Goal: Task Accomplishment & Management: Complete application form

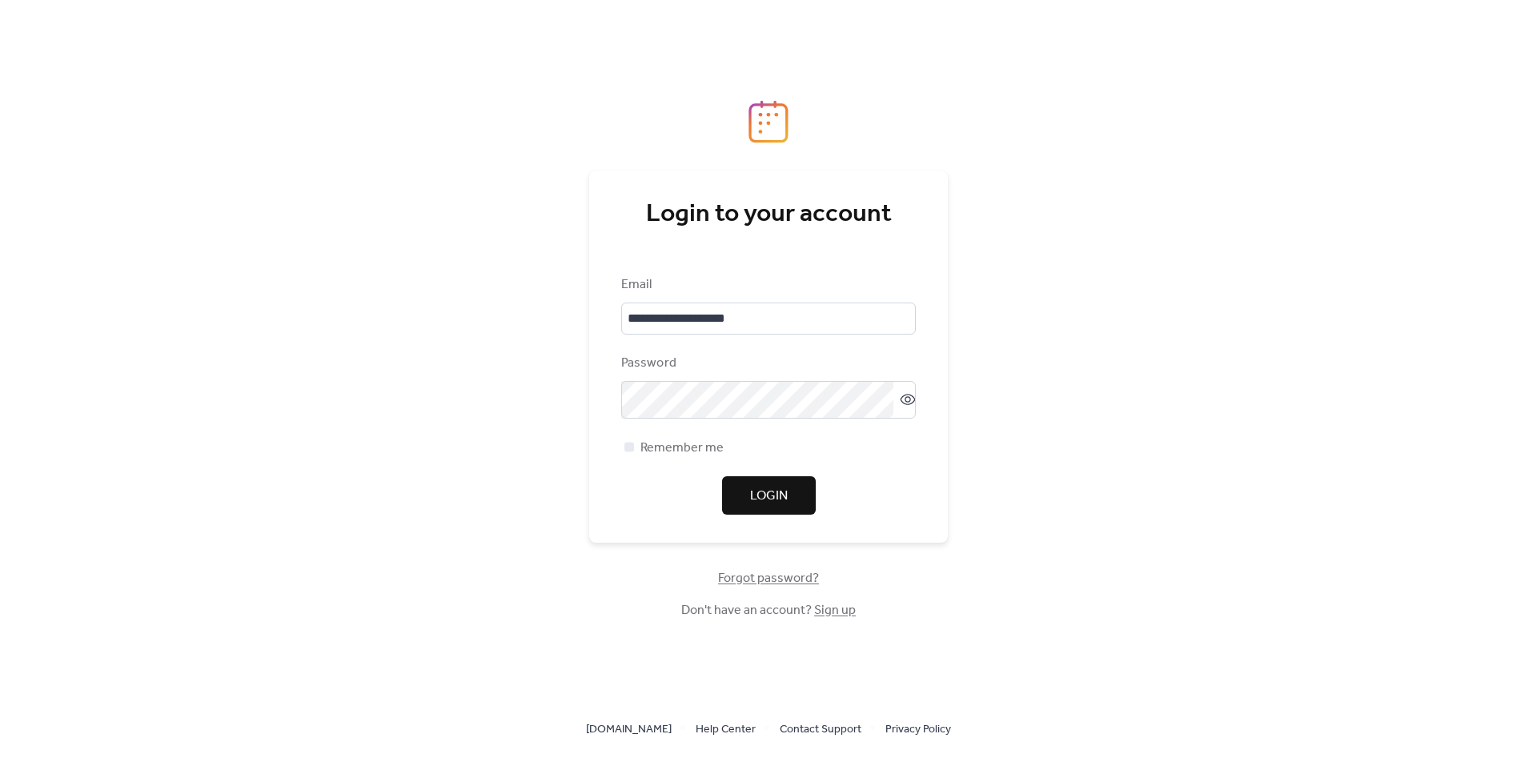
click at [779, 481] on button "Login" at bounding box center [769, 495] width 94 height 38
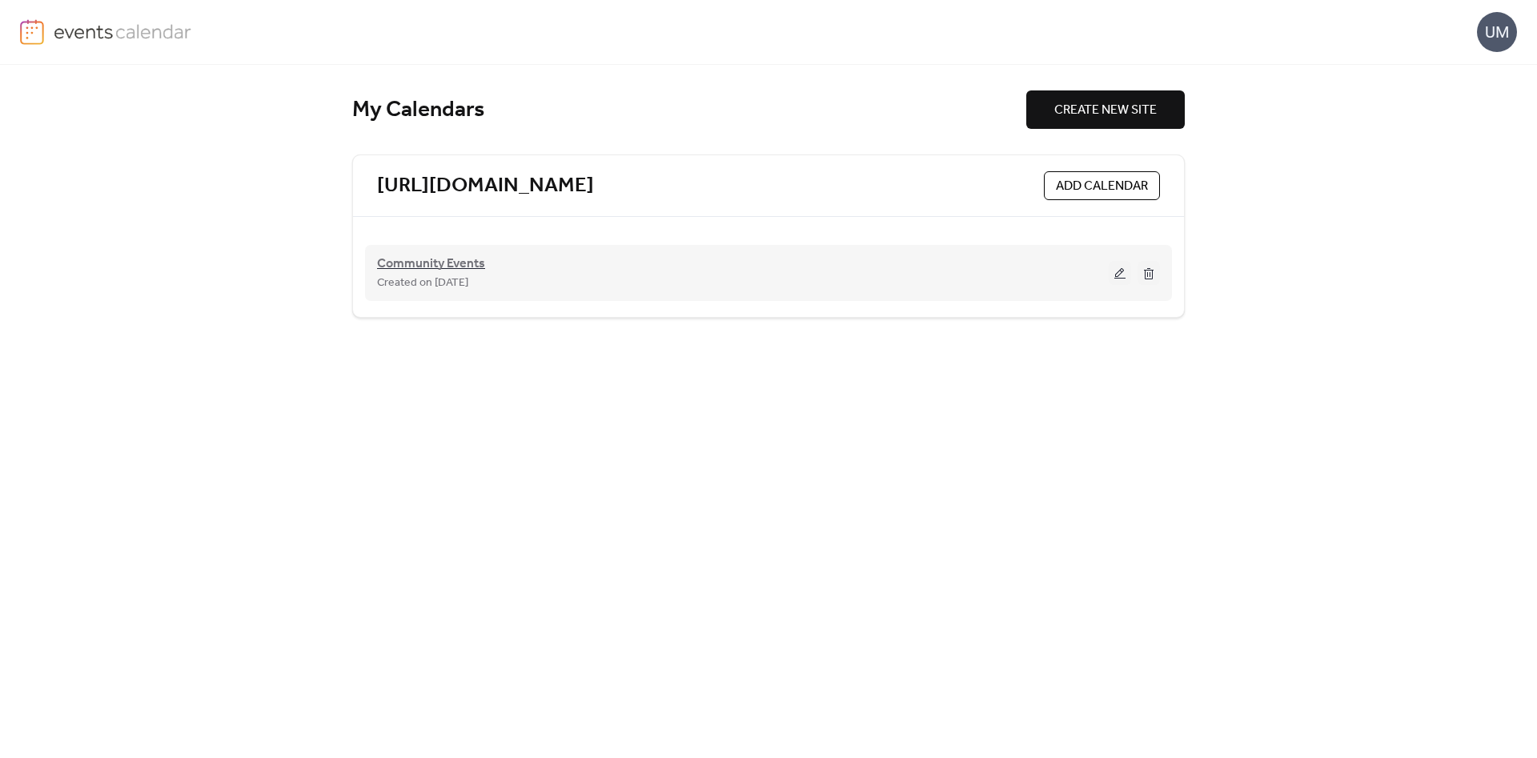
click at [475, 258] on span "Community Events" at bounding box center [431, 263] width 108 height 19
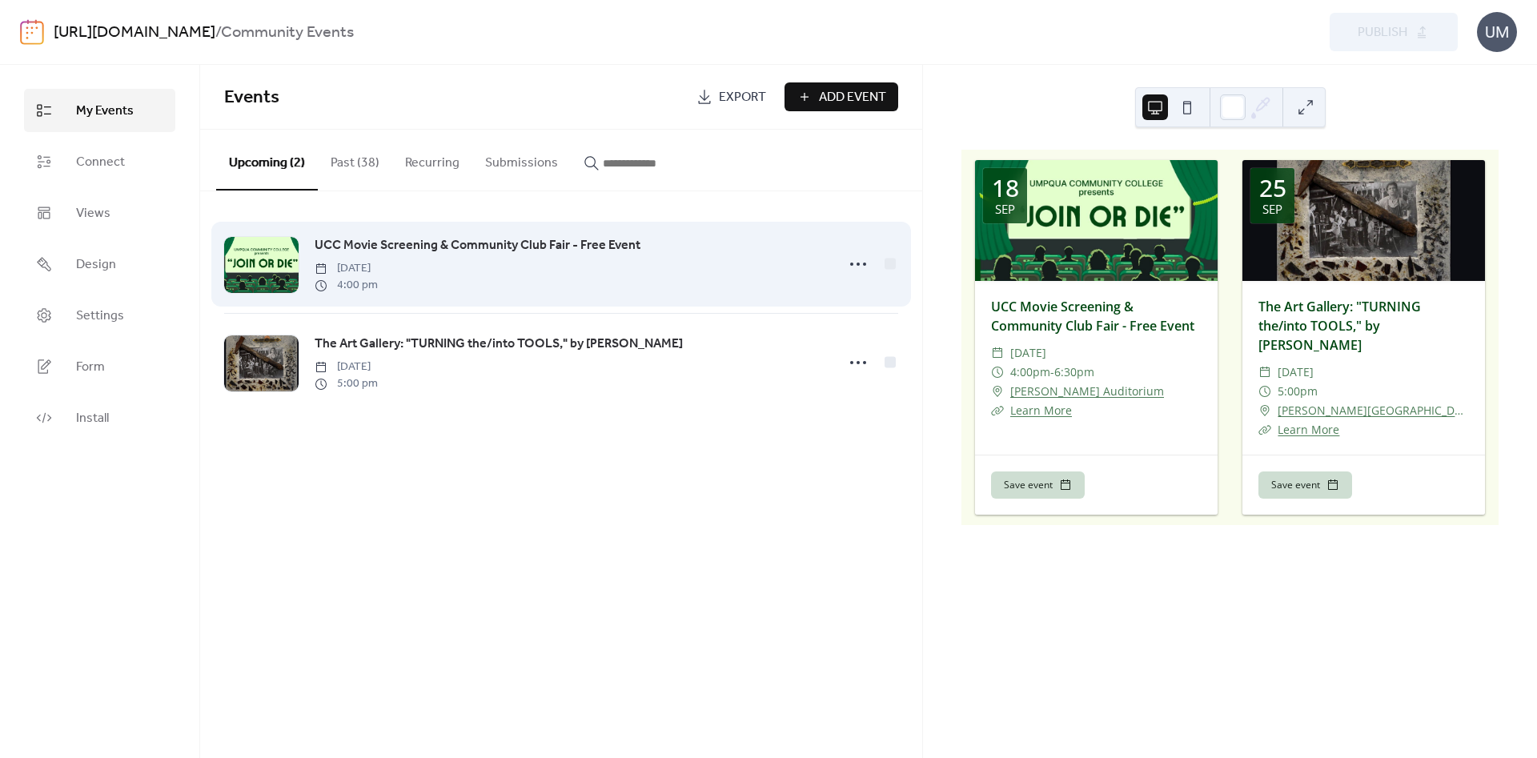
click at [437, 250] on span "UCC Movie Screening & Community Club Fair - Free Event" at bounding box center [478, 245] width 326 height 19
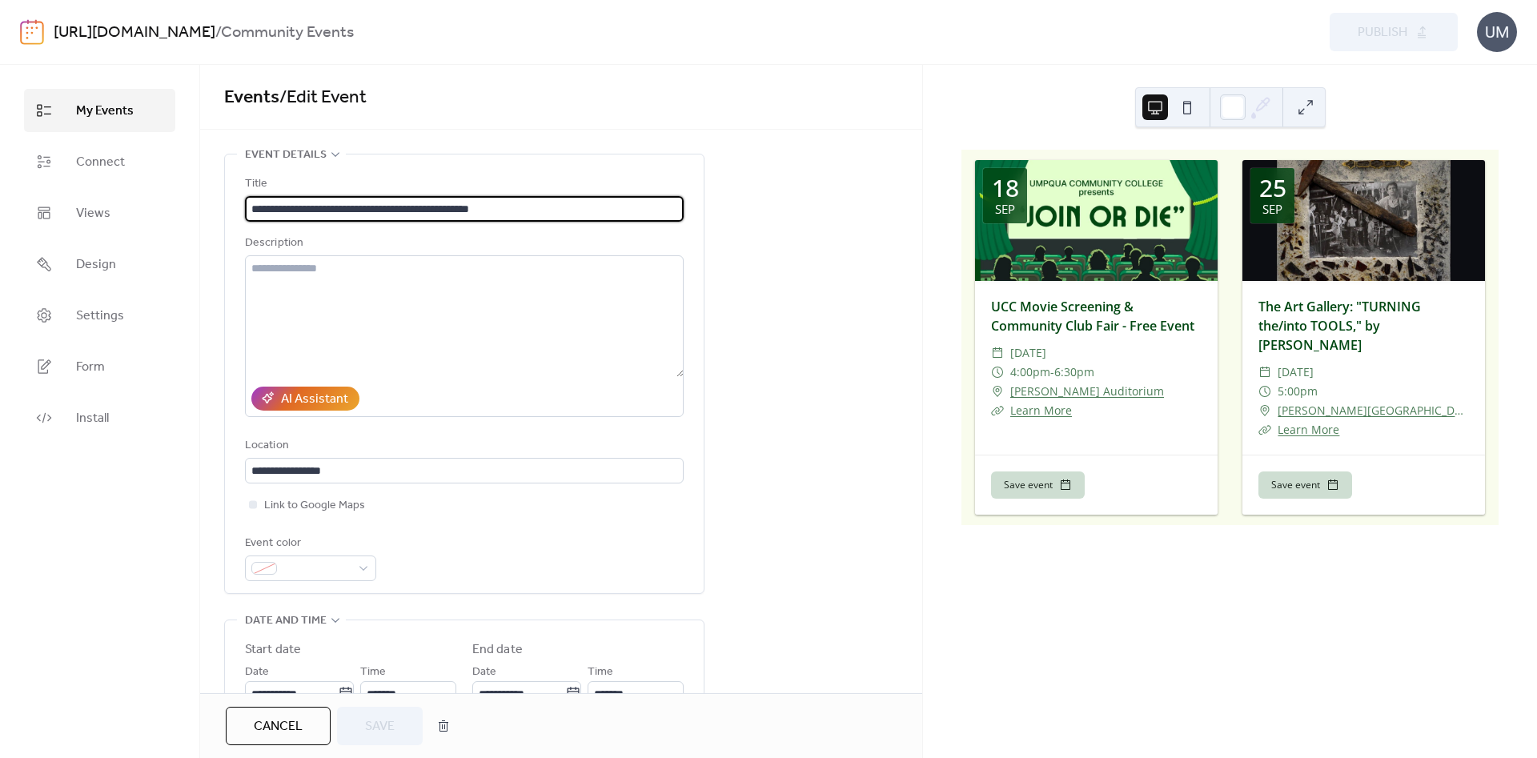
click at [257, 212] on input "**********" at bounding box center [464, 209] width 439 height 26
type input "**********"
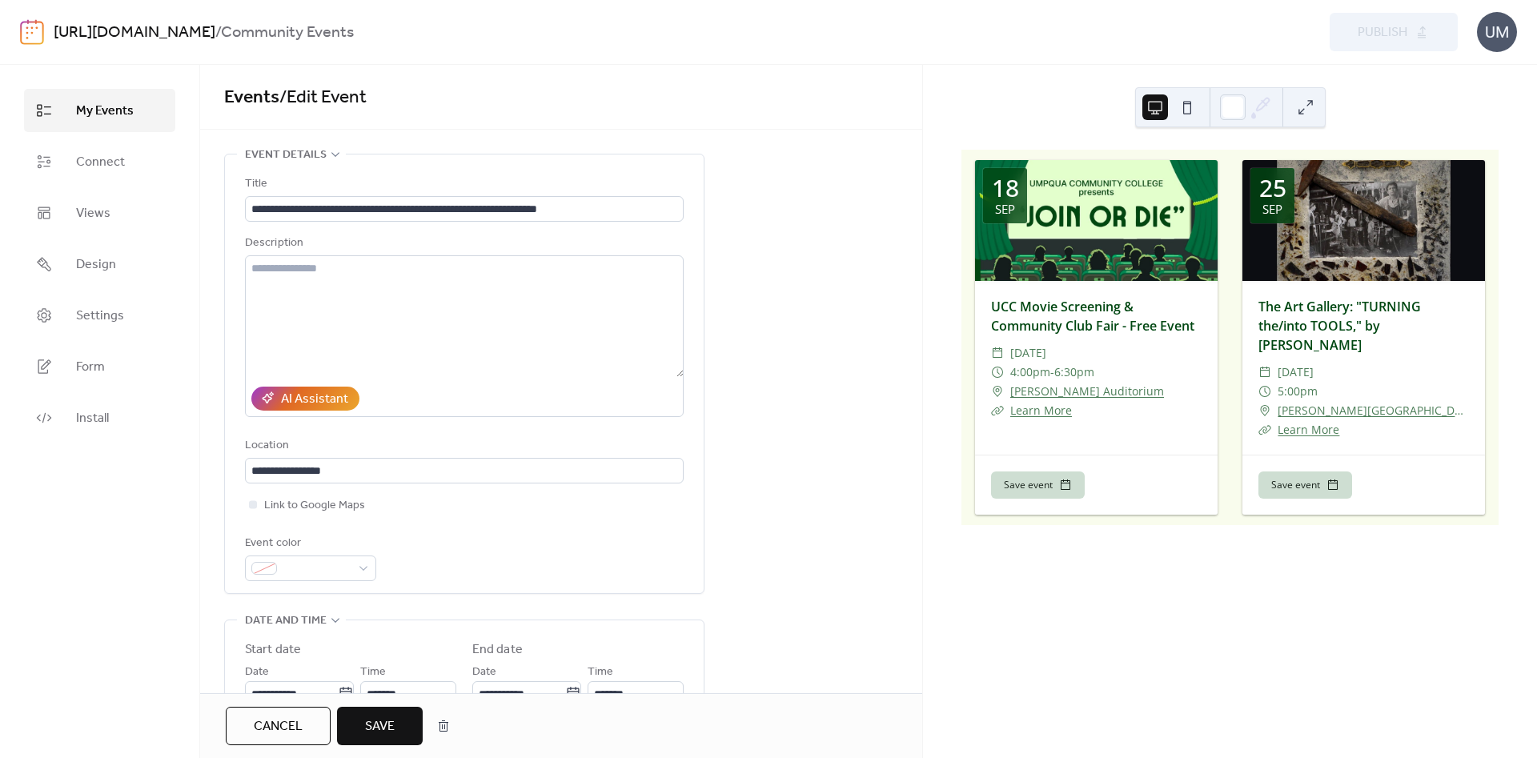
click at [764, 395] on div "**********" at bounding box center [561, 773] width 722 height 1238
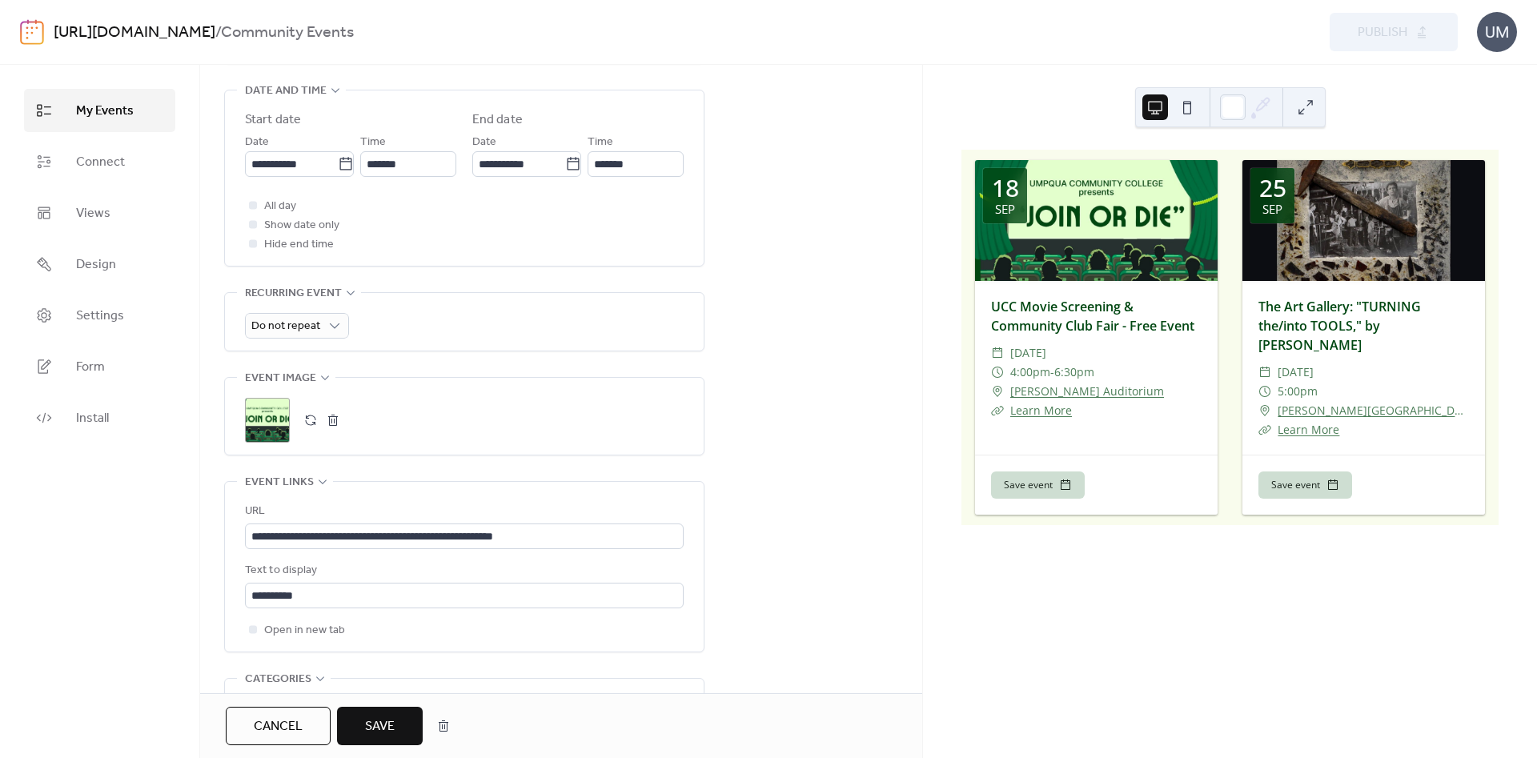
scroll to position [562, 0]
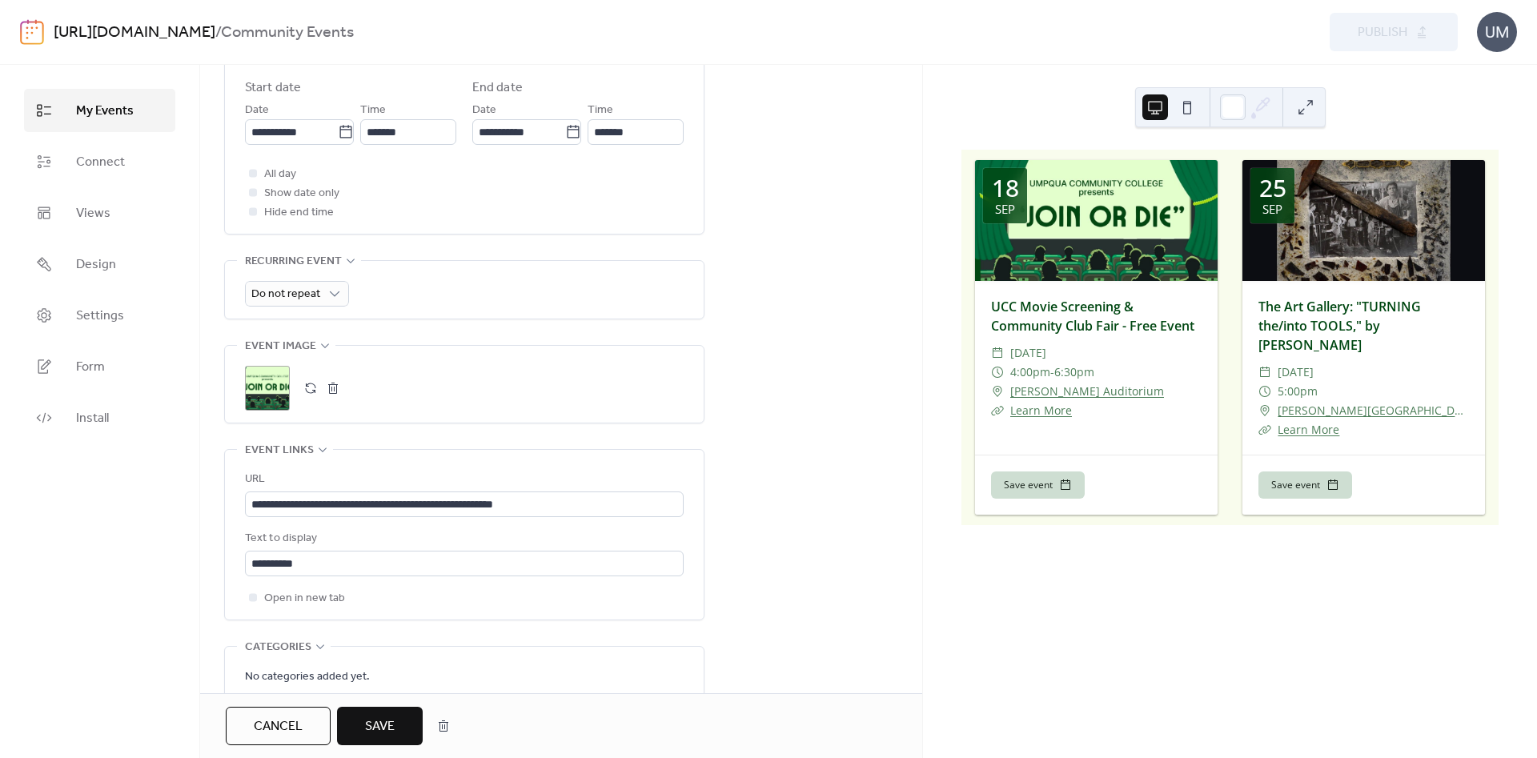
click at [335, 399] on button "button" at bounding box center [333, 388] width 22 height 22
click at [306, 397] on button "button" at bounding box center [310, 388] width 22 height 22
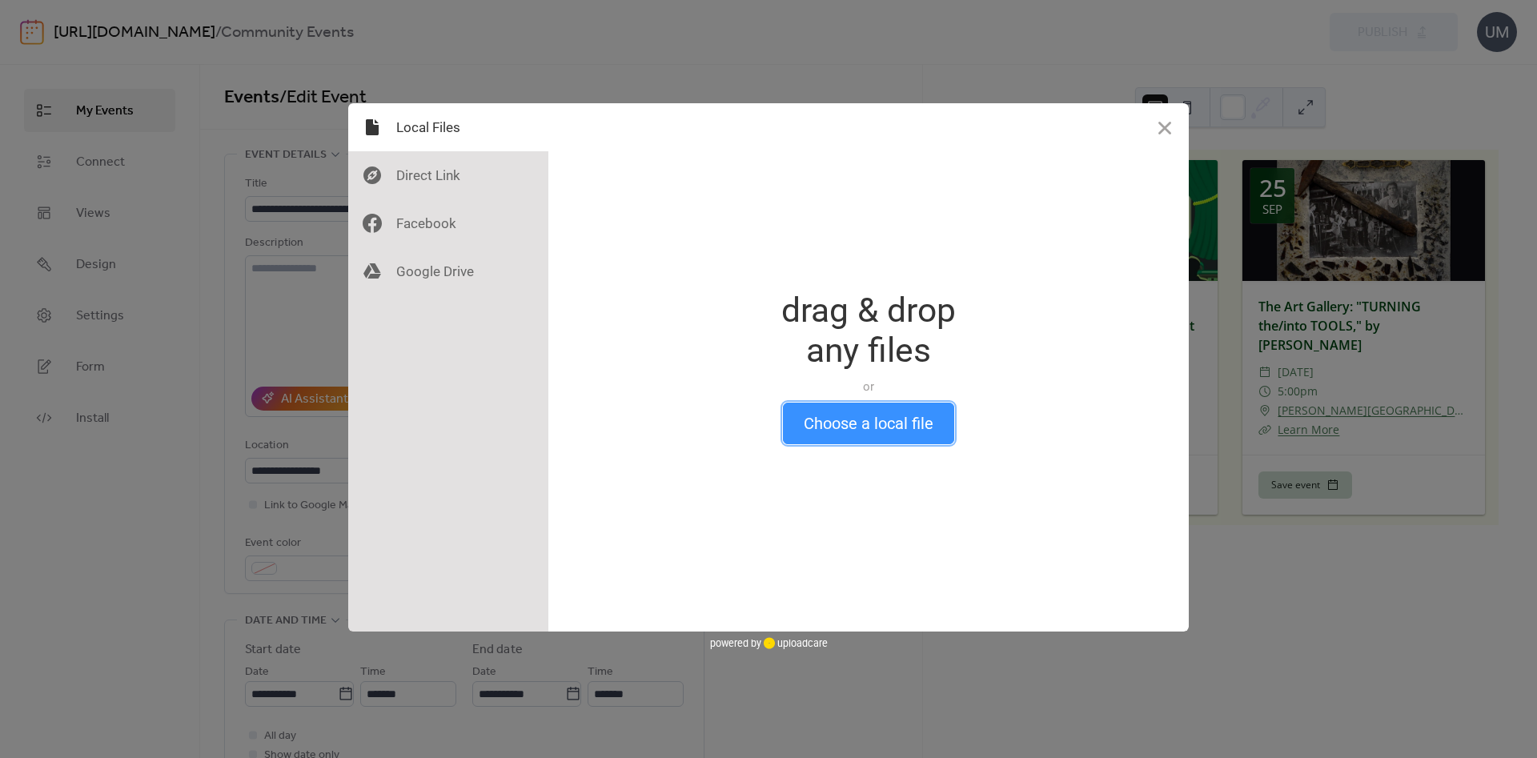
click at [875, 441] on button "Choose a local file" at bounding box center [868, 424] width 171 height 42
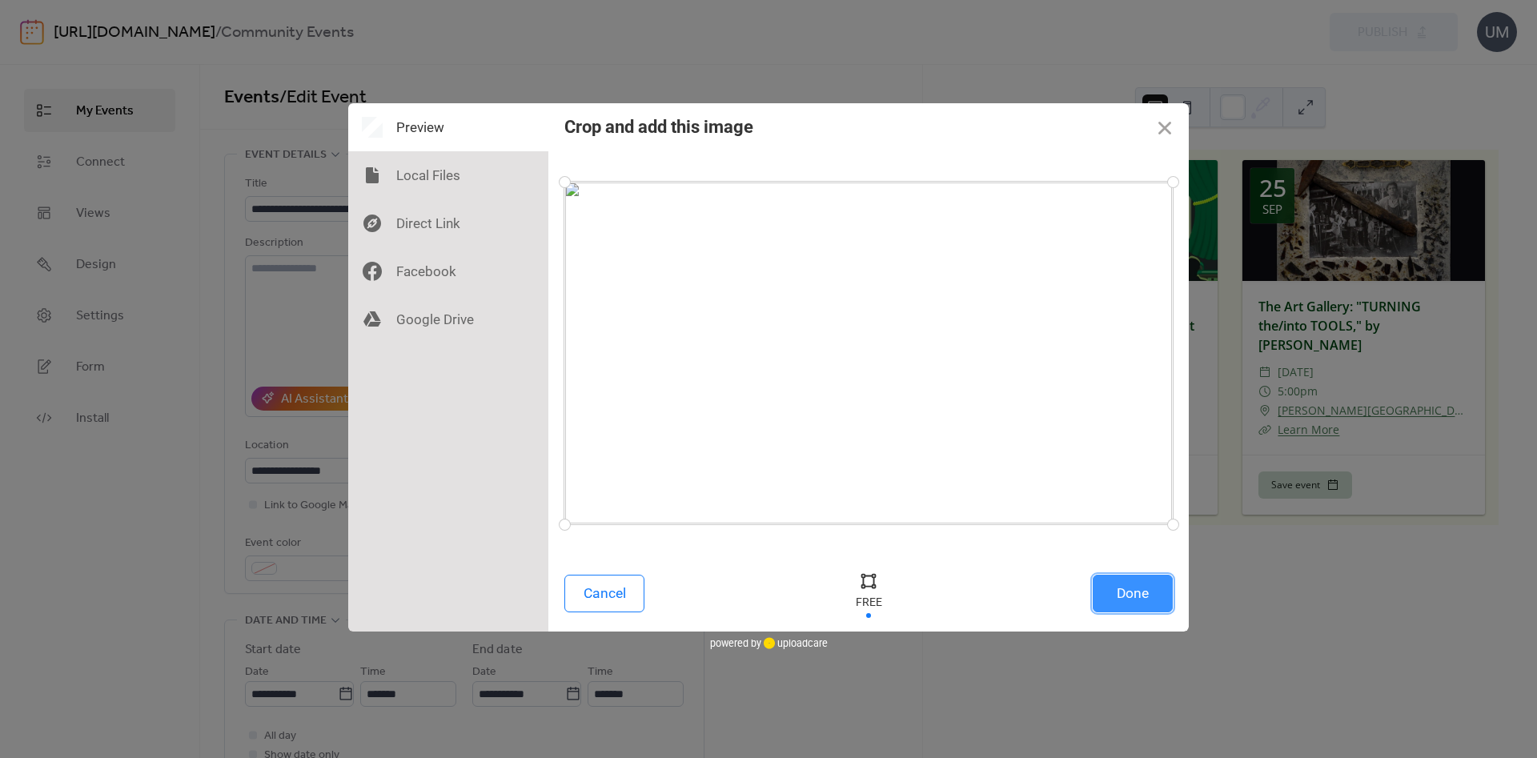
click at [1136, 589] on button "Done" at bounding box center [1132, 594] width 80 height 38
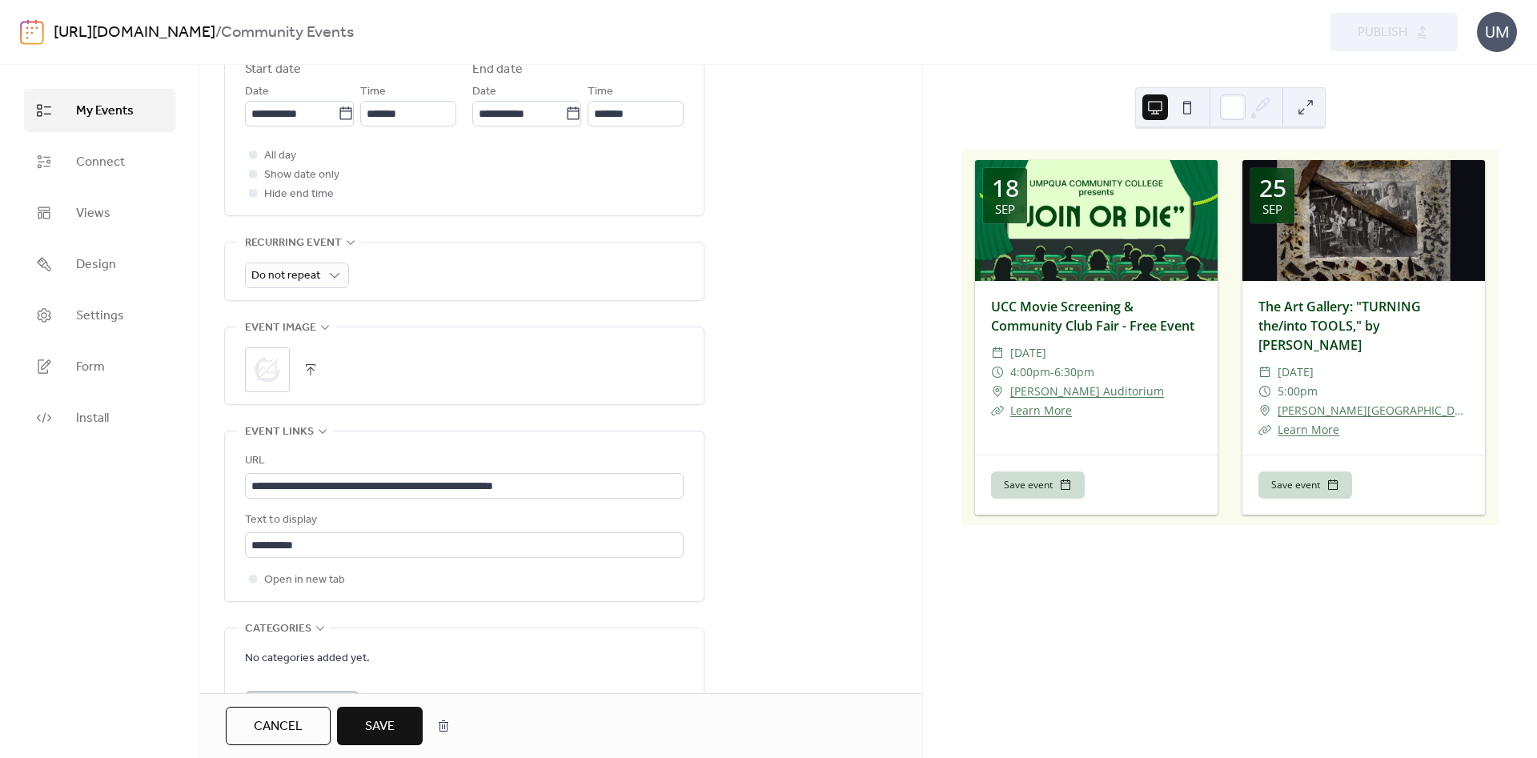
click at [365, 729] on button "Save" at bounding box center [380, 726] width 86 height 38
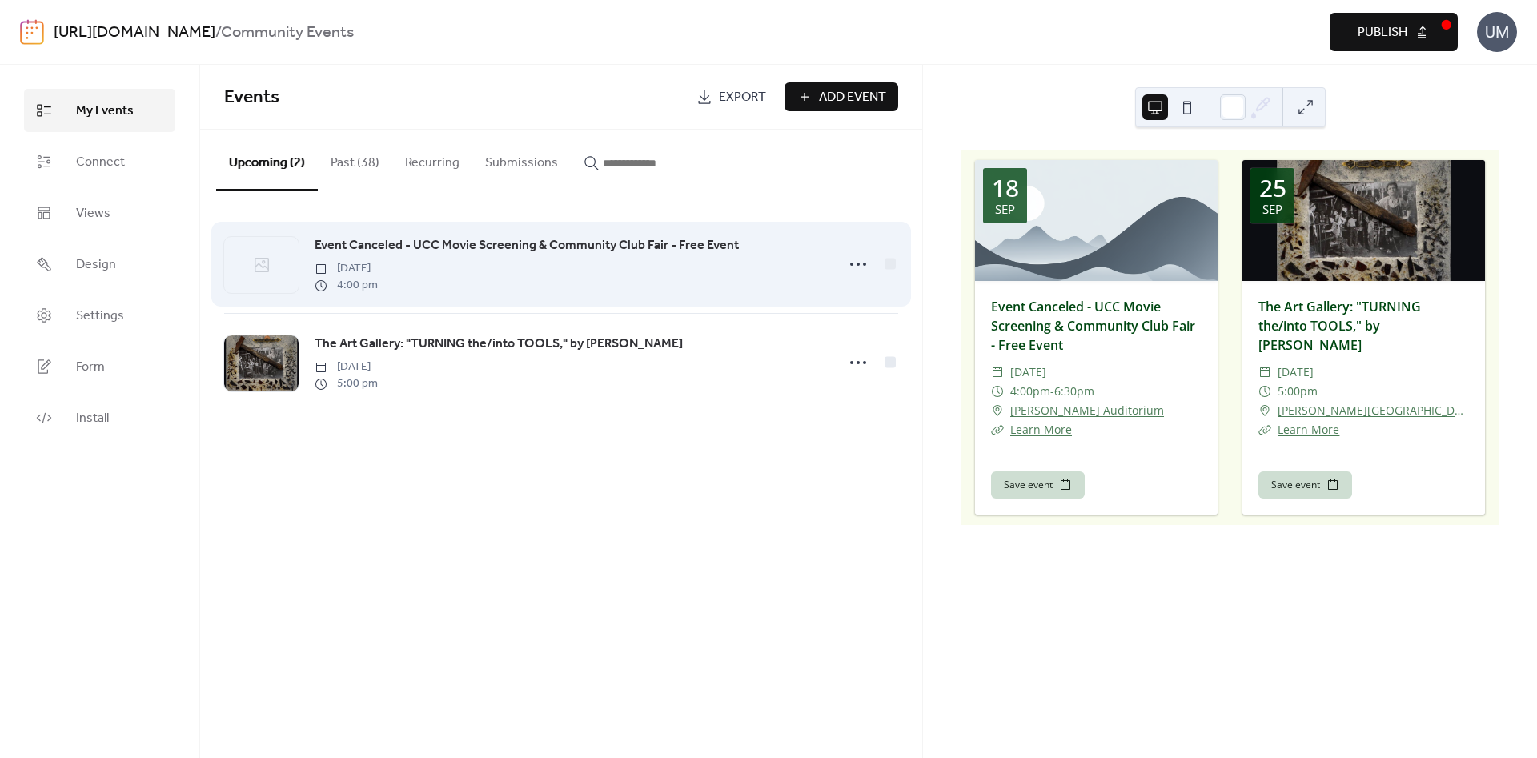
click at [297, 260] on div at bounding box center [261, 265] width 74 height 56
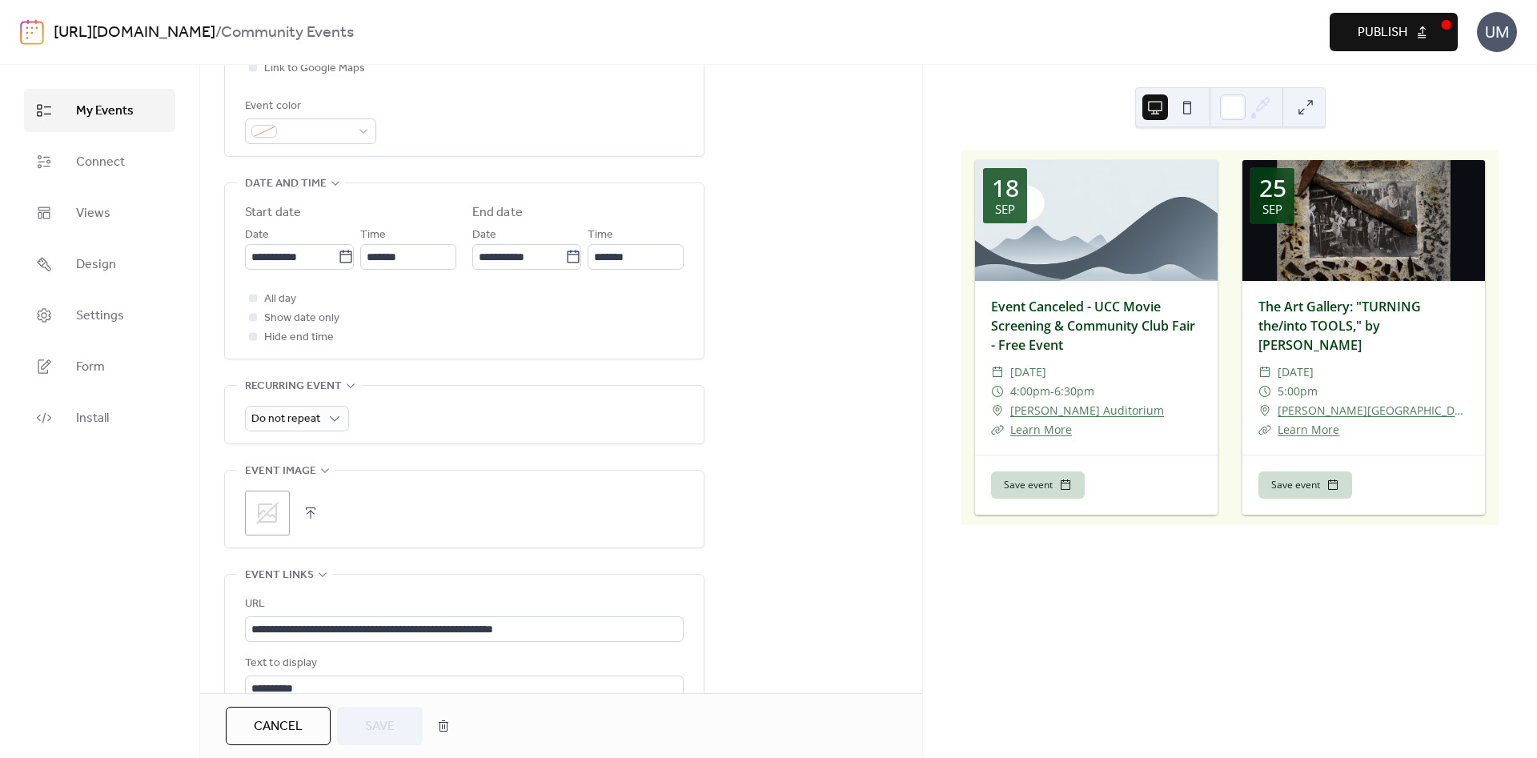
scroll to position [715, 0]
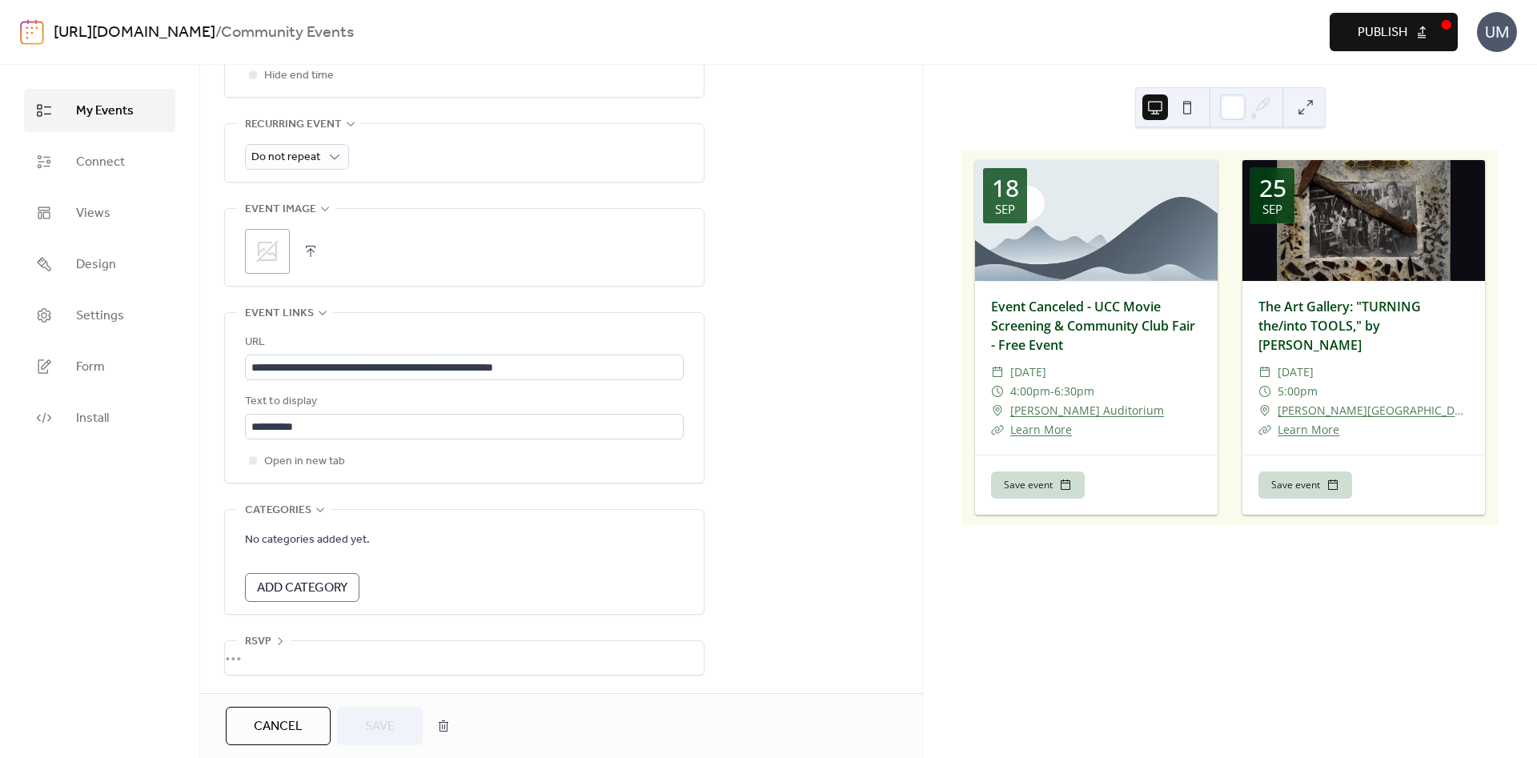
click at [309, 246] on button "button" at bounding box center [310, 251] width 22 height 22
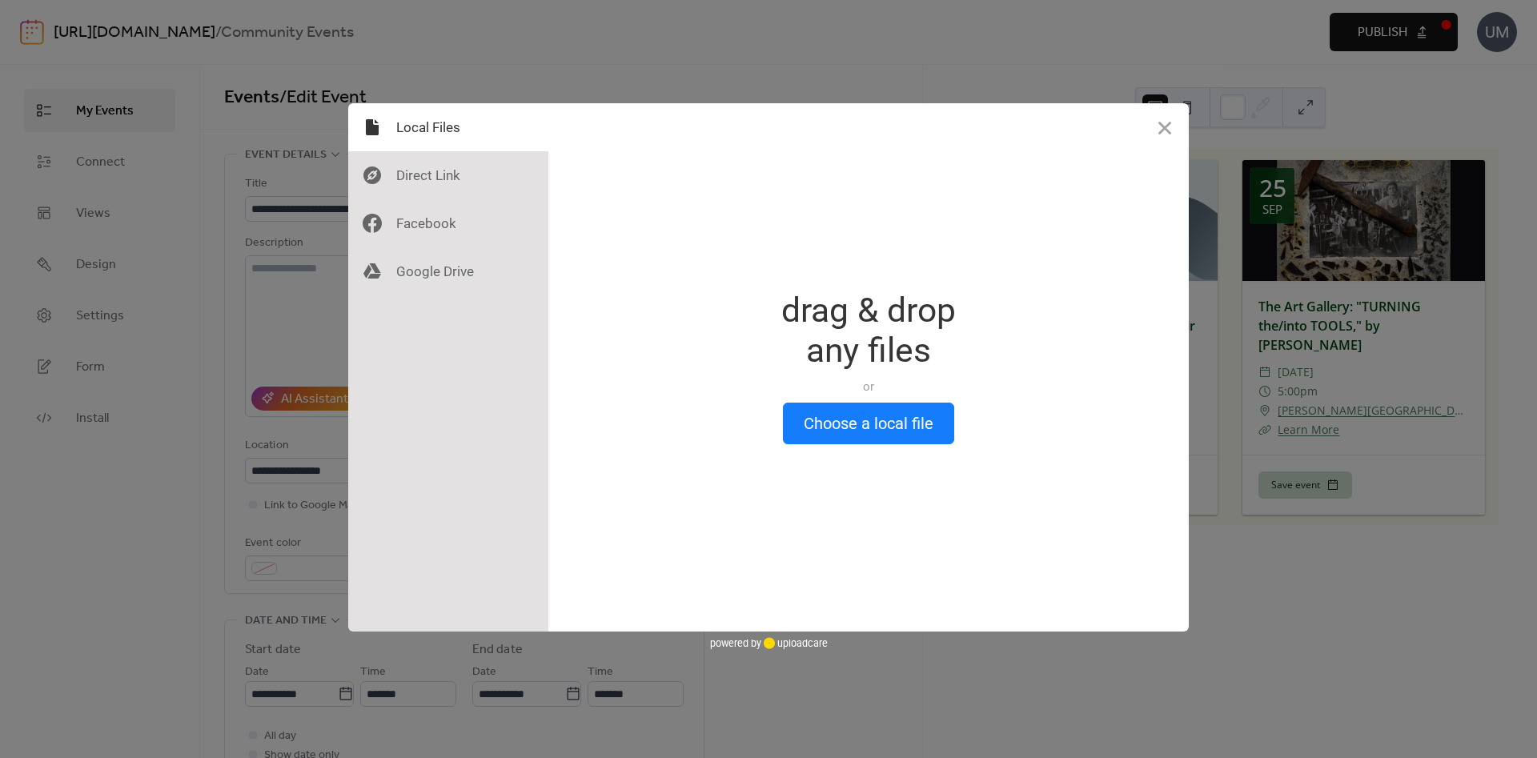
drag, startPoint x: 309, startPoint y: 246, endPoint x: 340, endPoint y: 249, distance: 31.3
click at [321, 249] on div "Drop a file here drag & drop any files or Upload files from your computer Choos…" at bounding box center [768, 379] width 1537 height 758
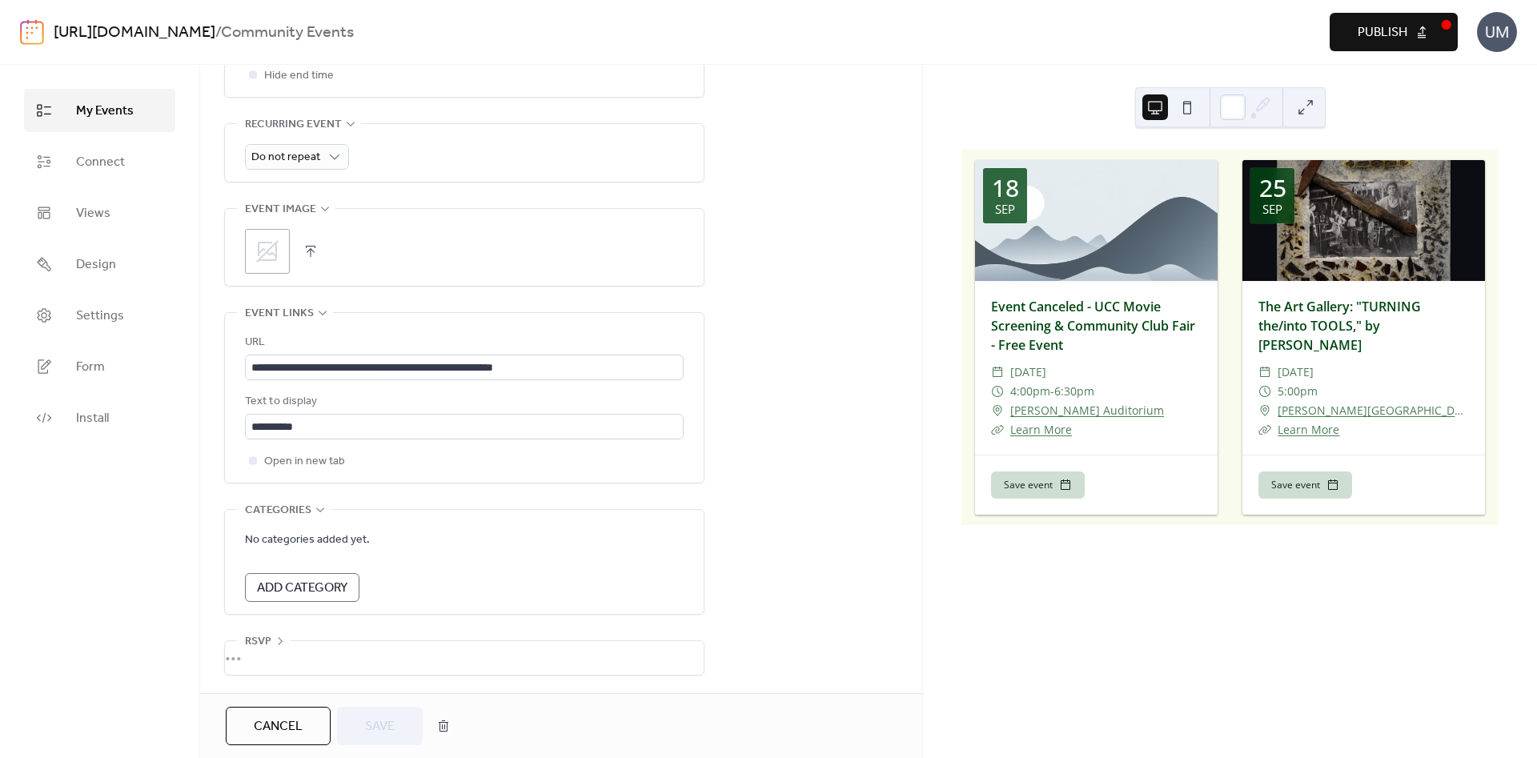
scroll to position [580, 0]
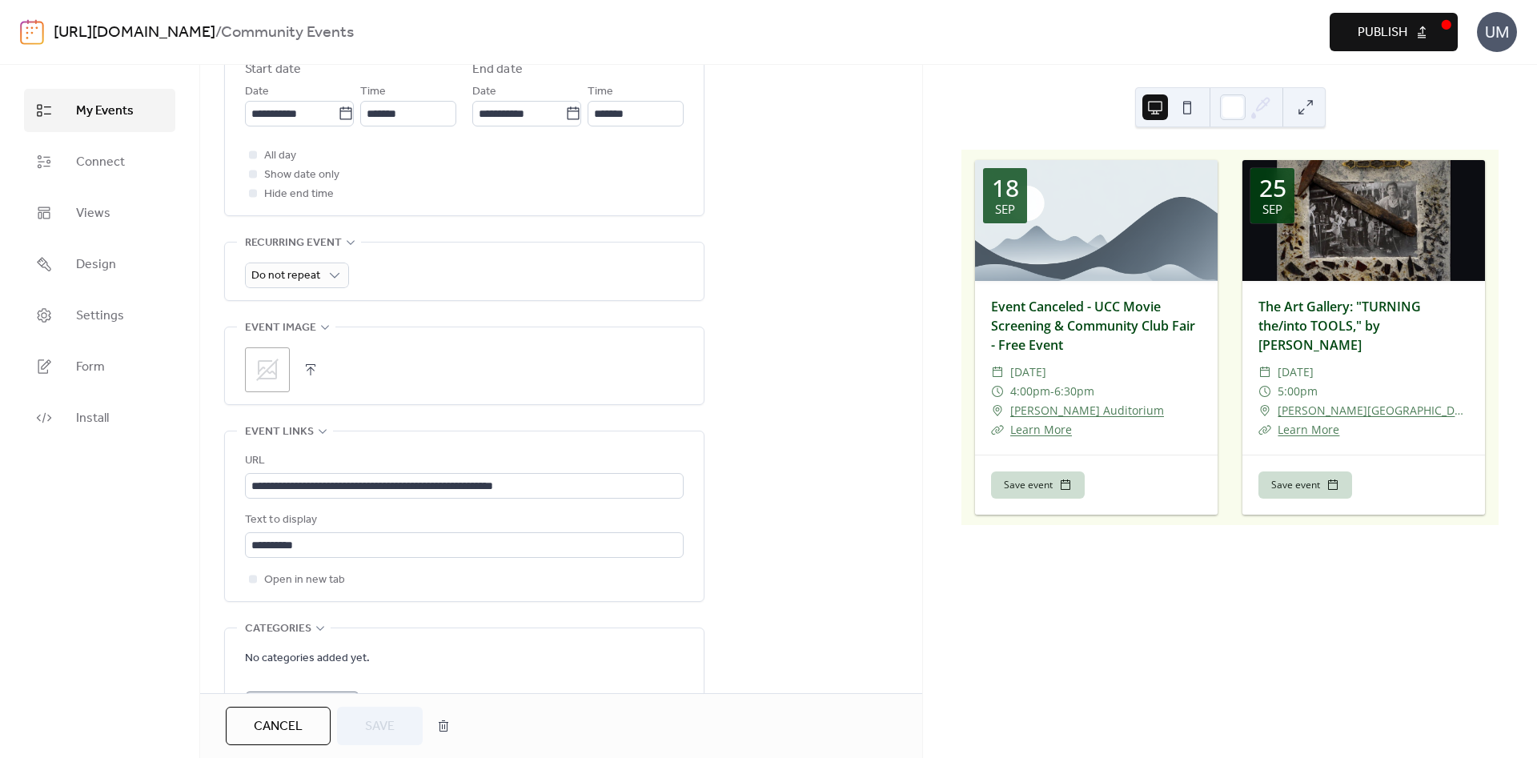
click at [319, 380] on button "button" at bounding box center [310, 370] width 22 height 22
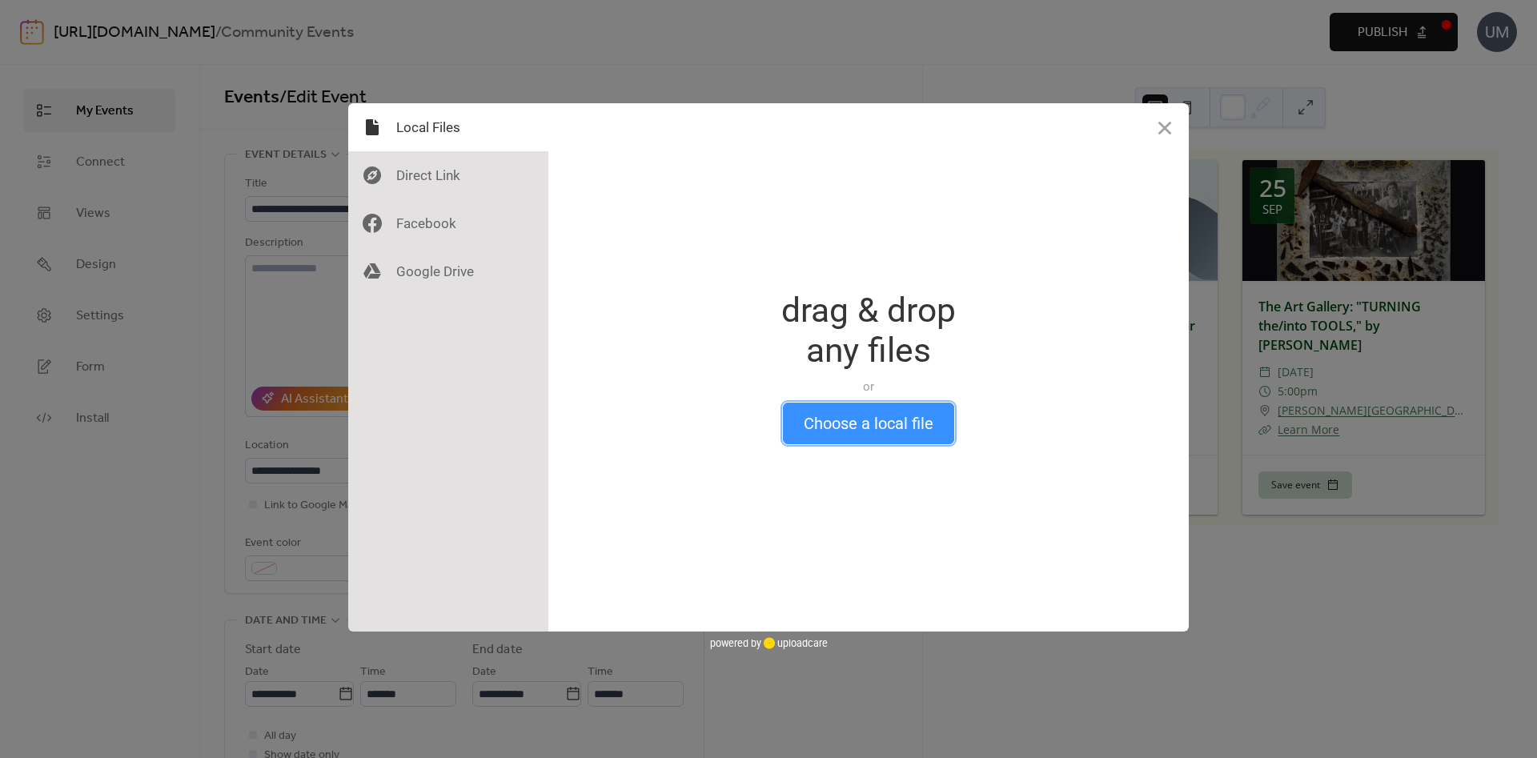
click at [832, 433] on button "Choose a local file" at bounding box center [868, 424] width 171 height 42
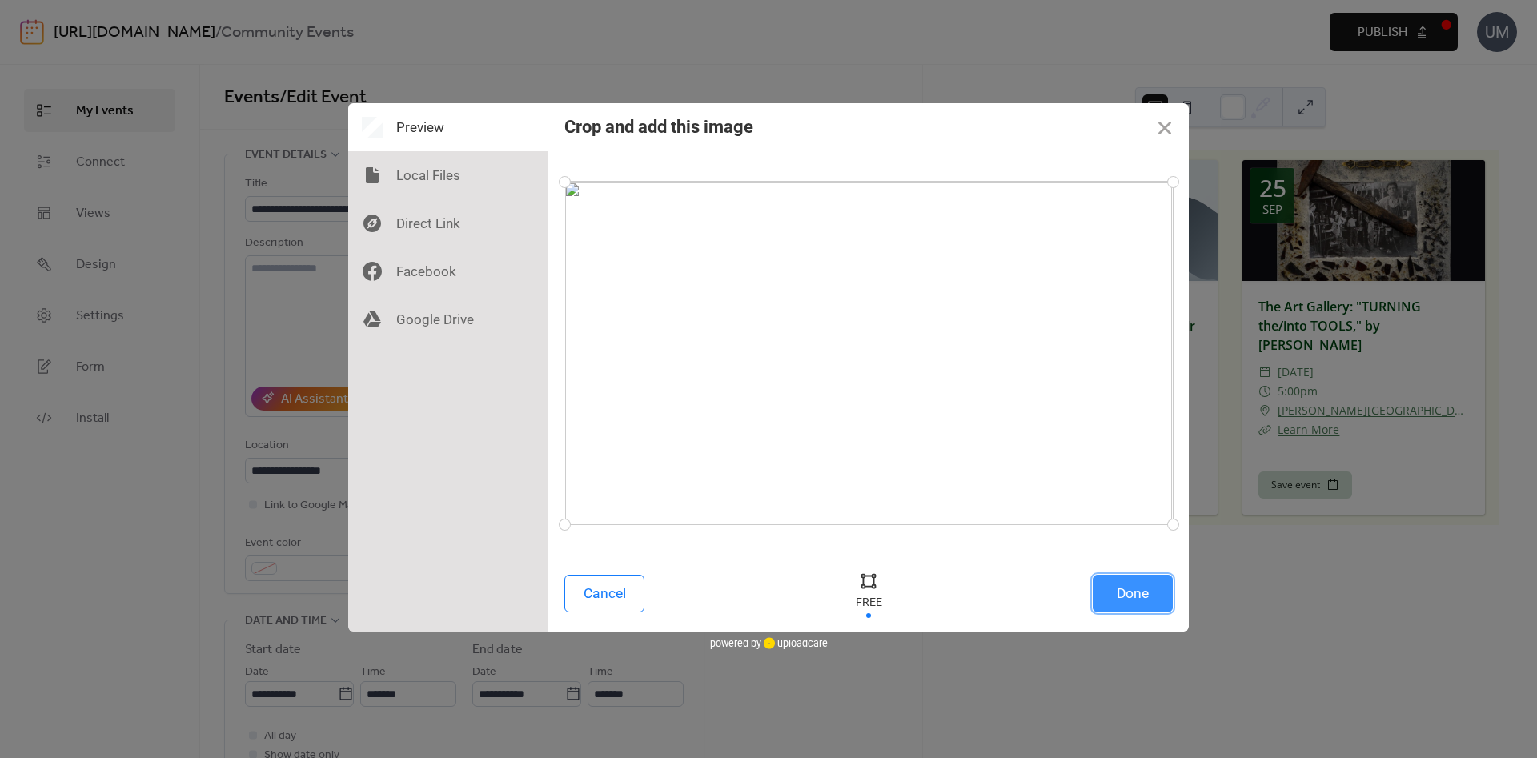
click at [1120, 595] on button "Done" at bounding box center [1132, 594] width 80 height 38
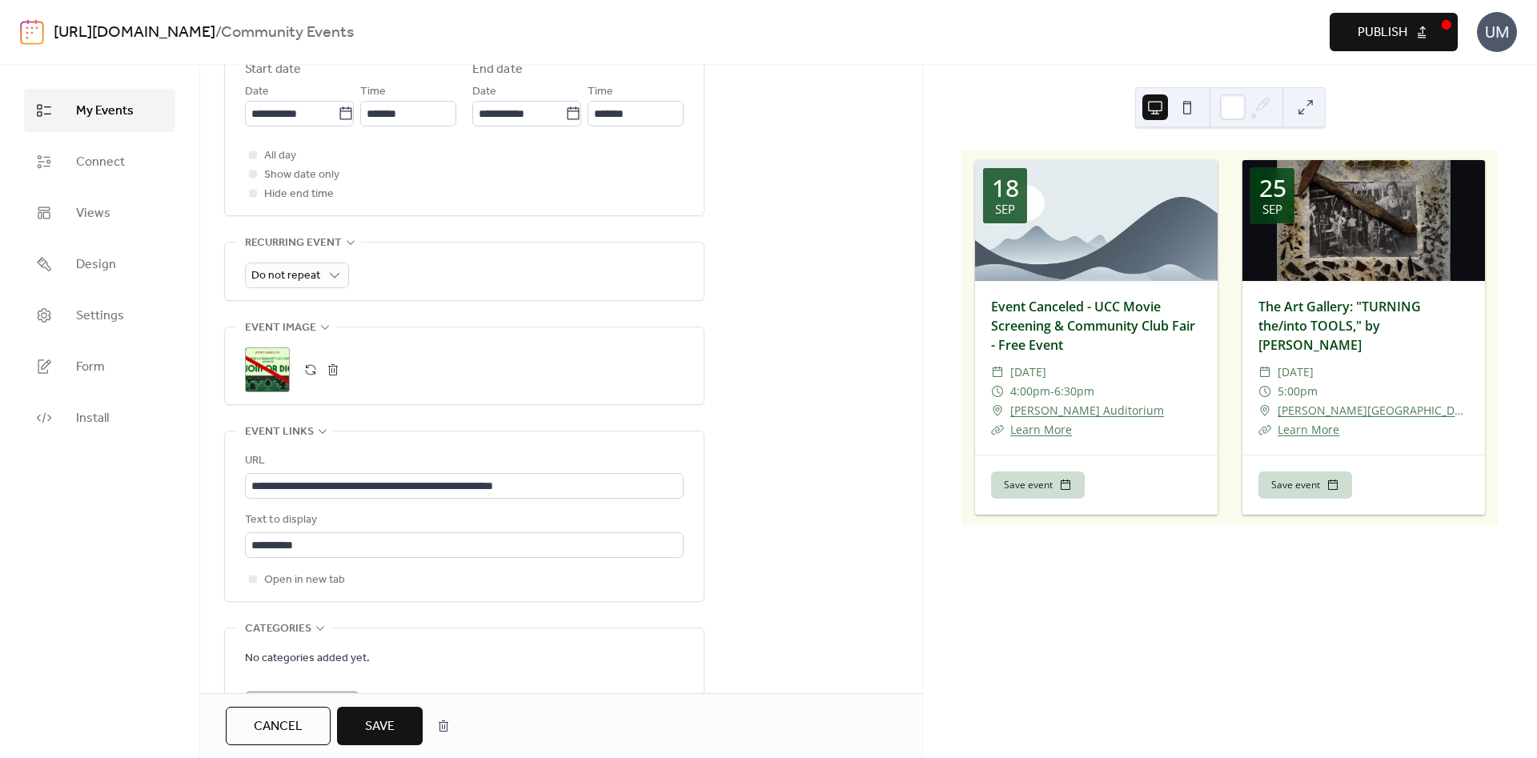
click at [371, 727] on span "Save" at bounding box center [380, 726] width 30 height 19
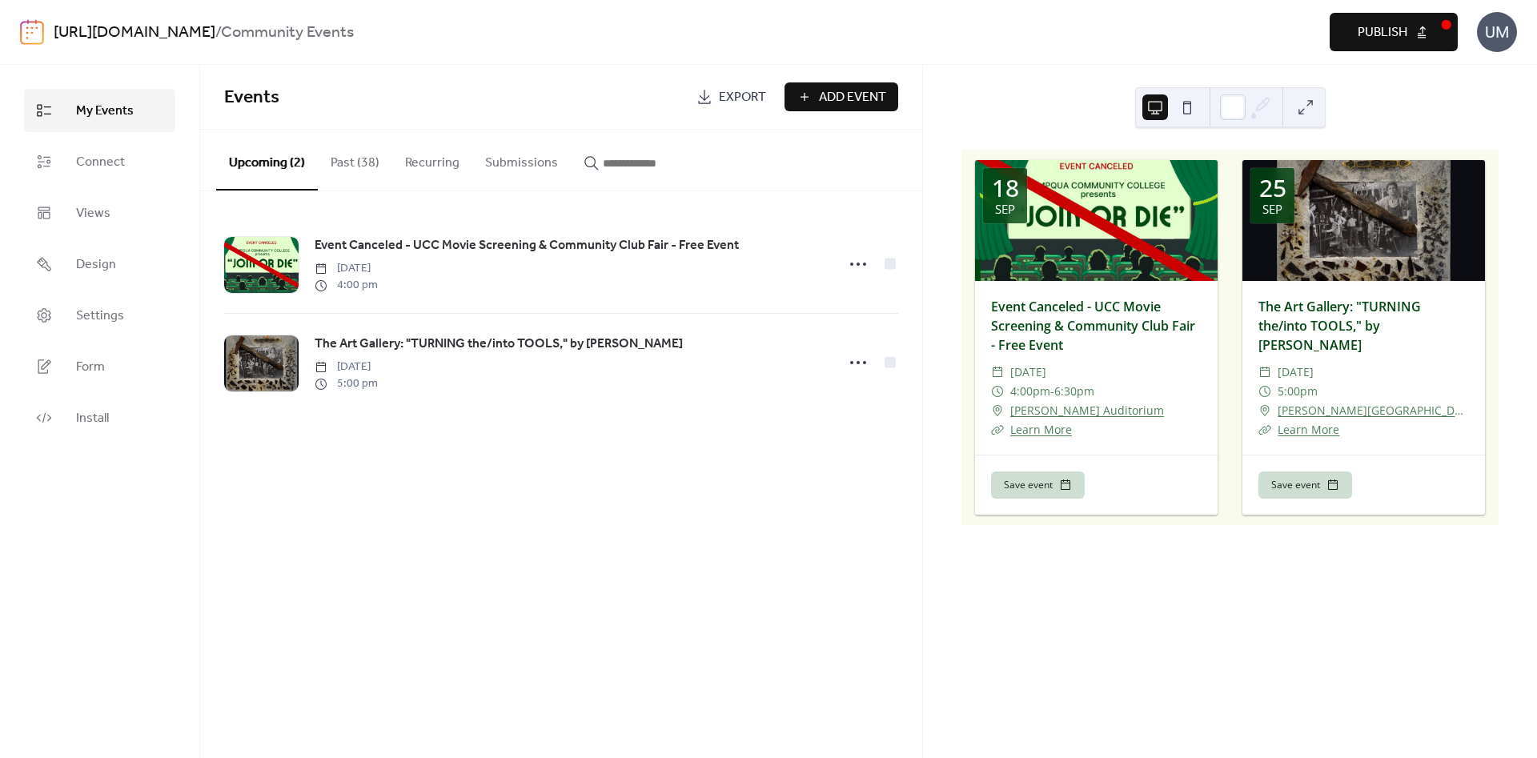
click at [1398, 23] on span "Publish" at bounding box center [1382, 32] width 50 height 19
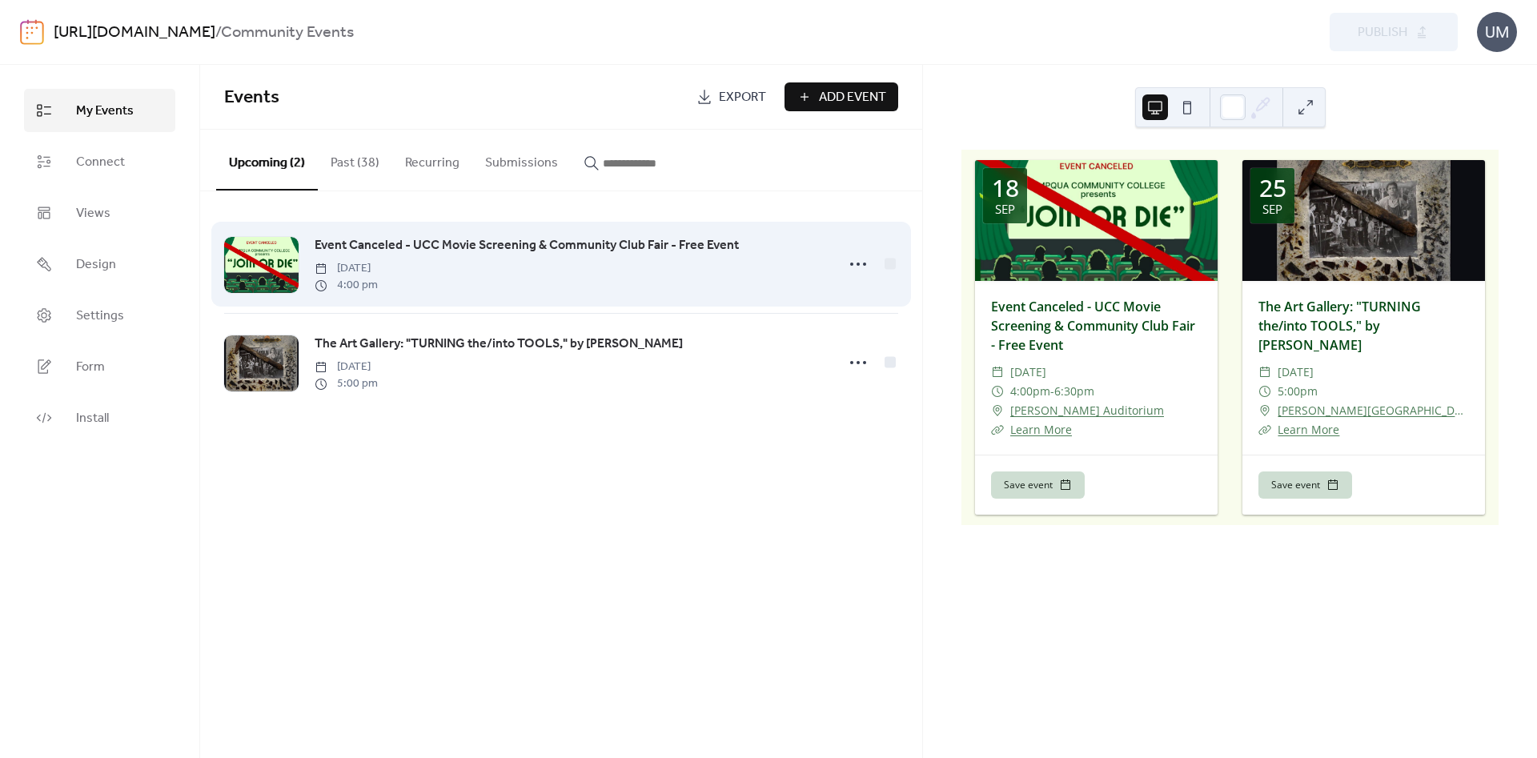
click at [562, 235] on div "Event Canceled - UCC Movie Screening & Community Club Fair - Free Event [DATE] …" at bounding box center [561, 264] width 674 height 98
click at [561, 240] on span "Event Canceled - UCC Movie Screening & Community Club Fair - Free Event" at bounding box center [527, 245] width 424 height 19
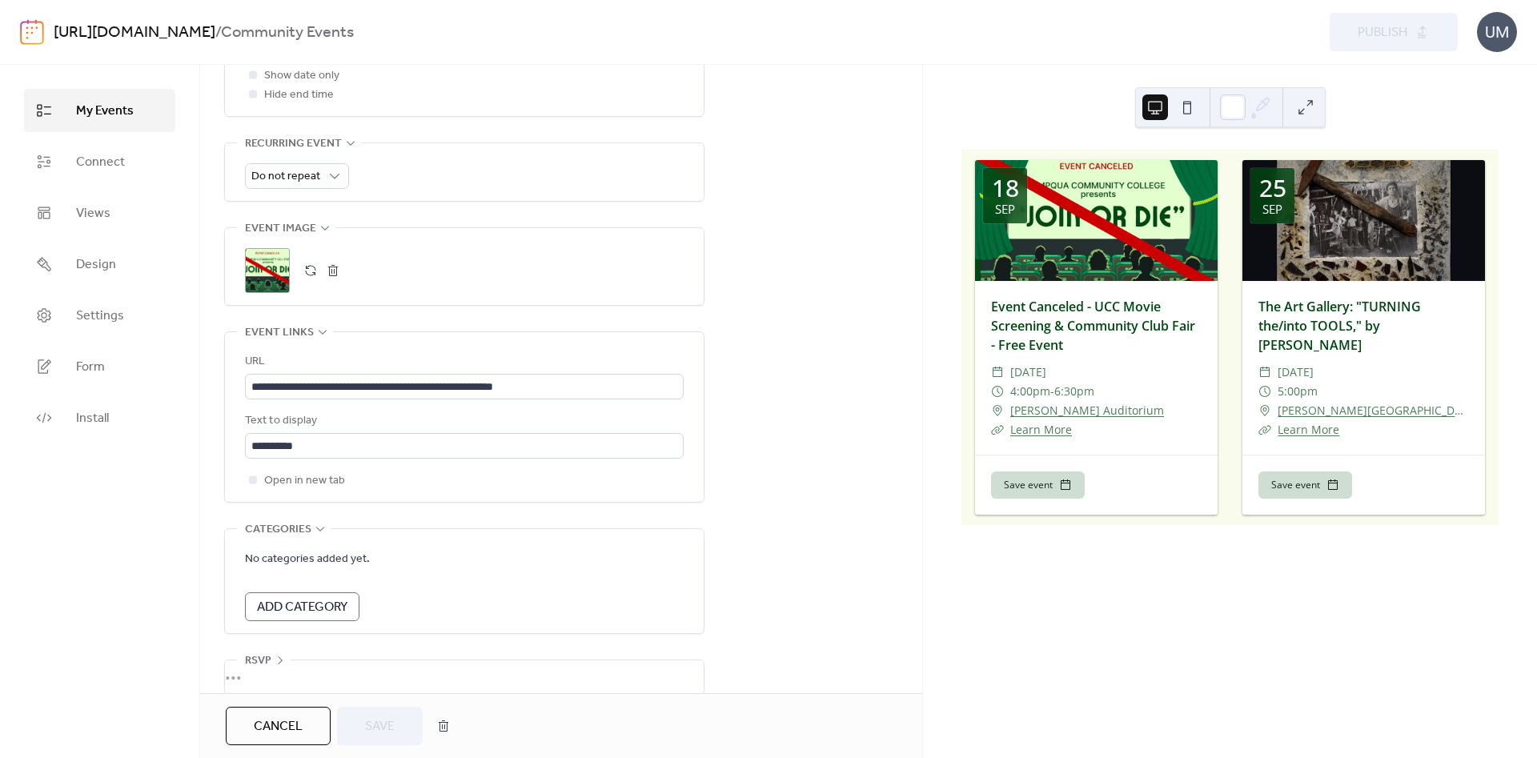
scroll to position [715, 0]
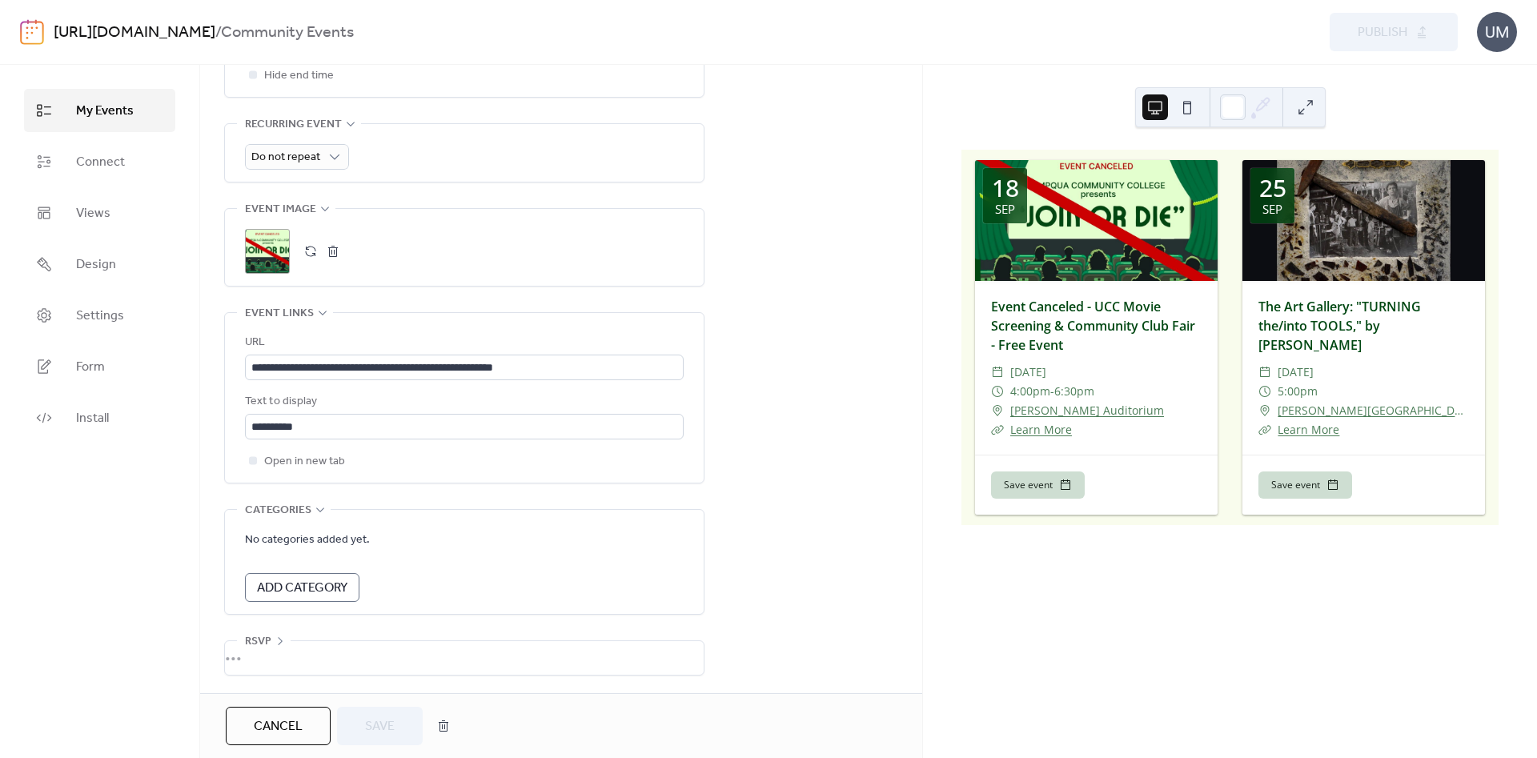
click at [332, 242] on button "button" at bounding box center [333, 251] width 22 height 22
click at [305, 246] on button "button" at bounding box center [310, 251] width 22 height 22
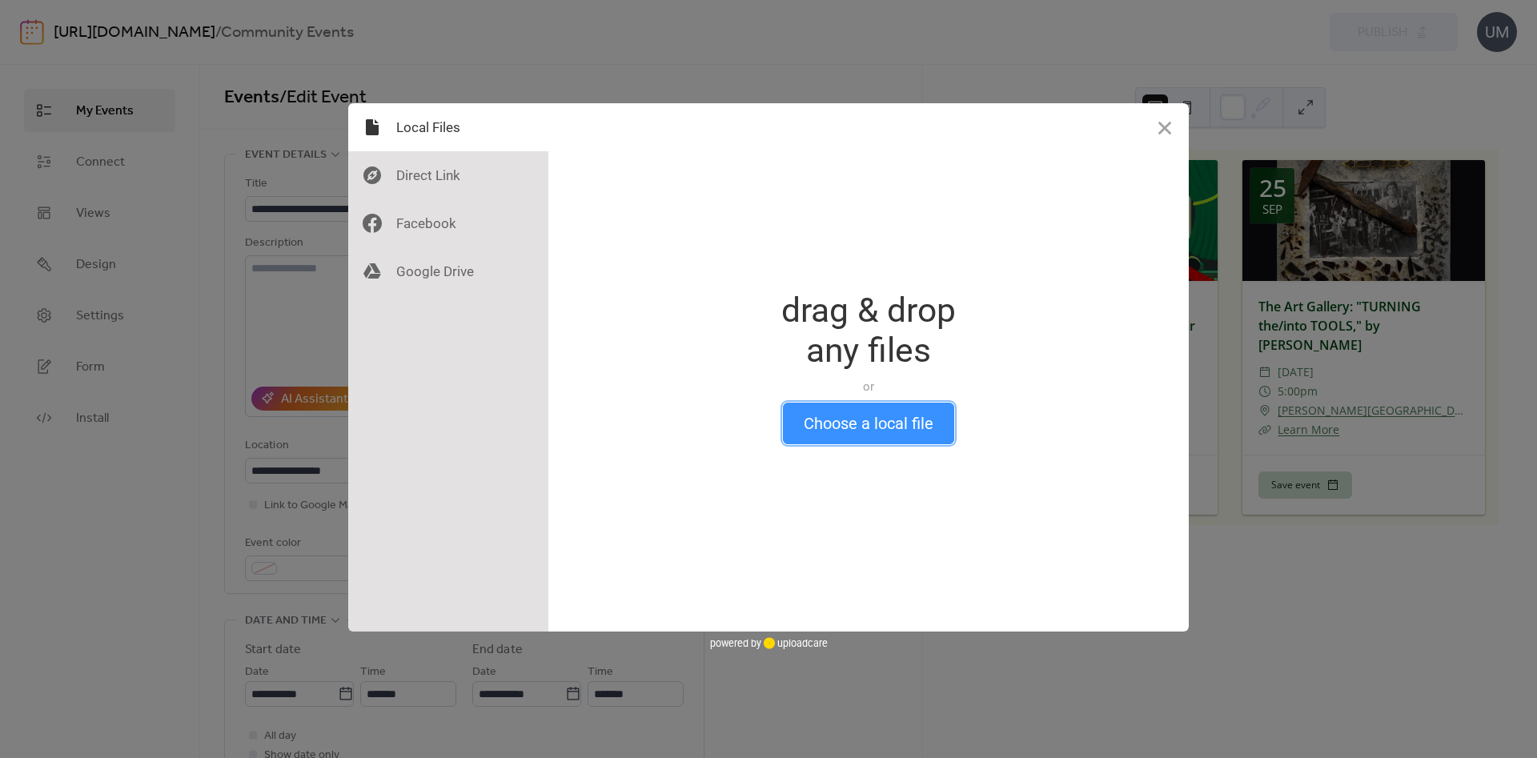
click at [882, 431] on button "Choose a local file" at bounding box center [868, 424] width 171 height 42
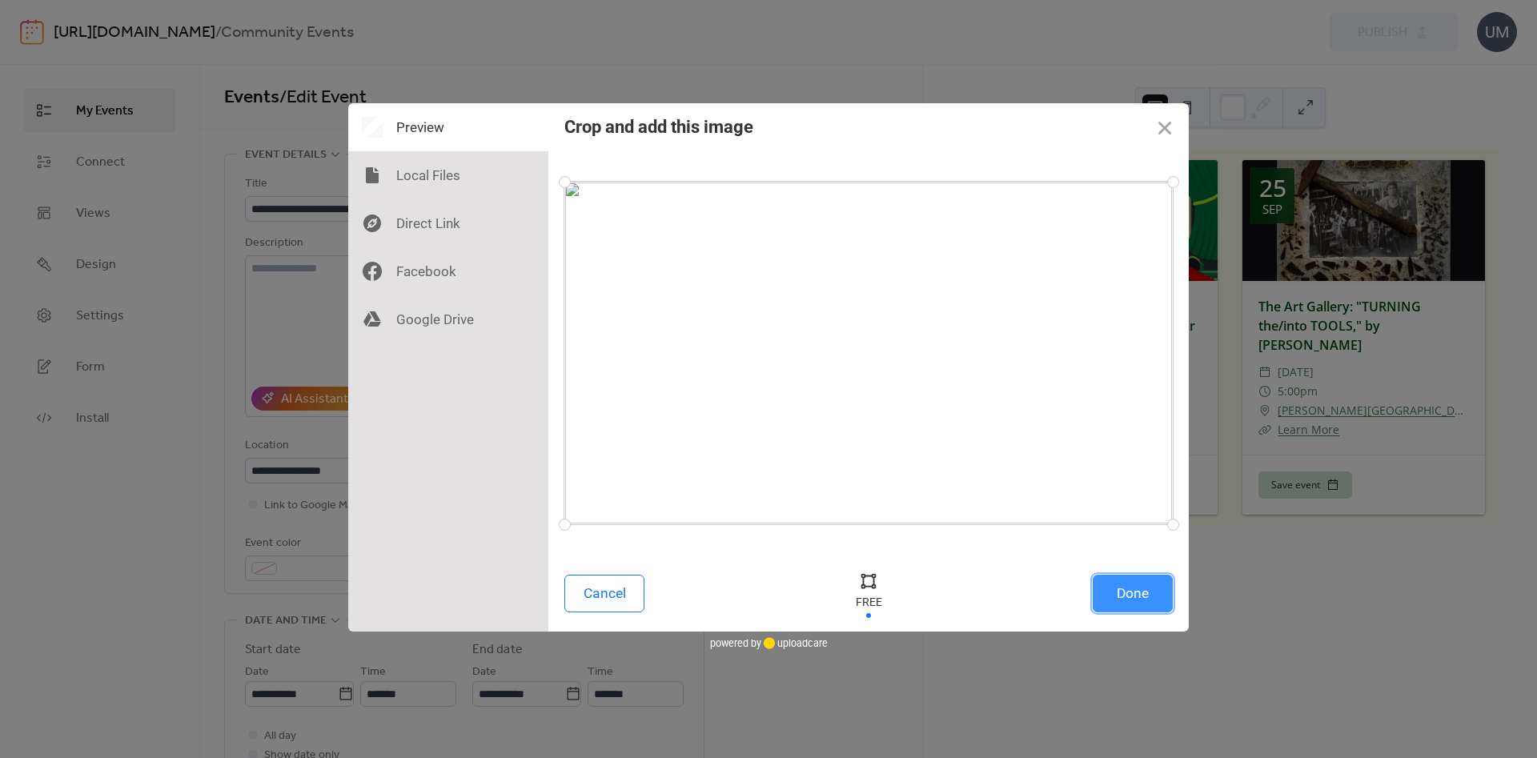
click at [1144, 595] on button "Done" at bounding box center [1132, 594] width 80 height 38
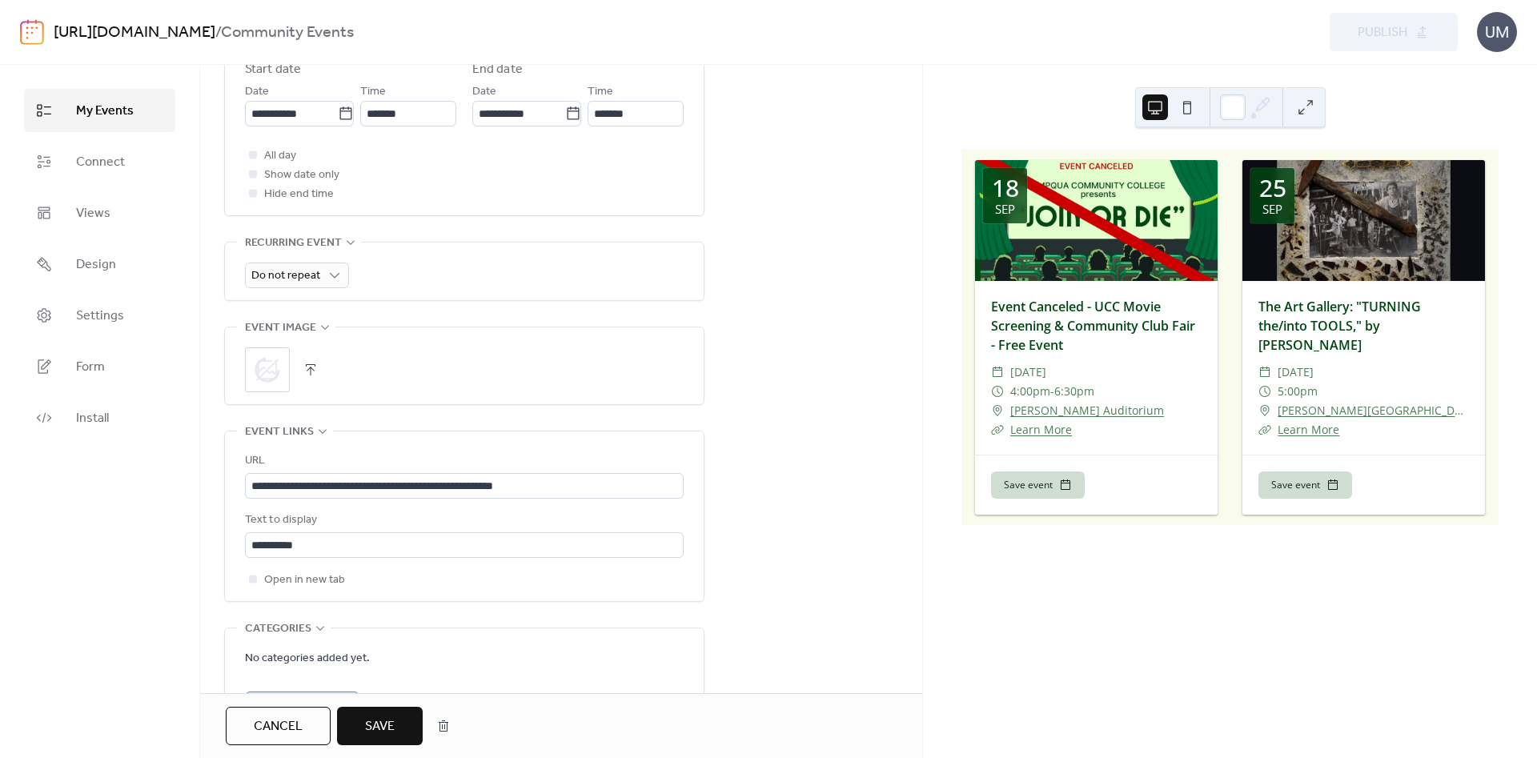
click at [1144, 595] on div "[DATE] Event Canceled - UCC Movie Screening & Community Club Fair - Free Event …" at bounding box center [1230, 411] width 614 height 693
click at [391, 720] on span "Save" at bounding box center [380, 726] width 30 height 19
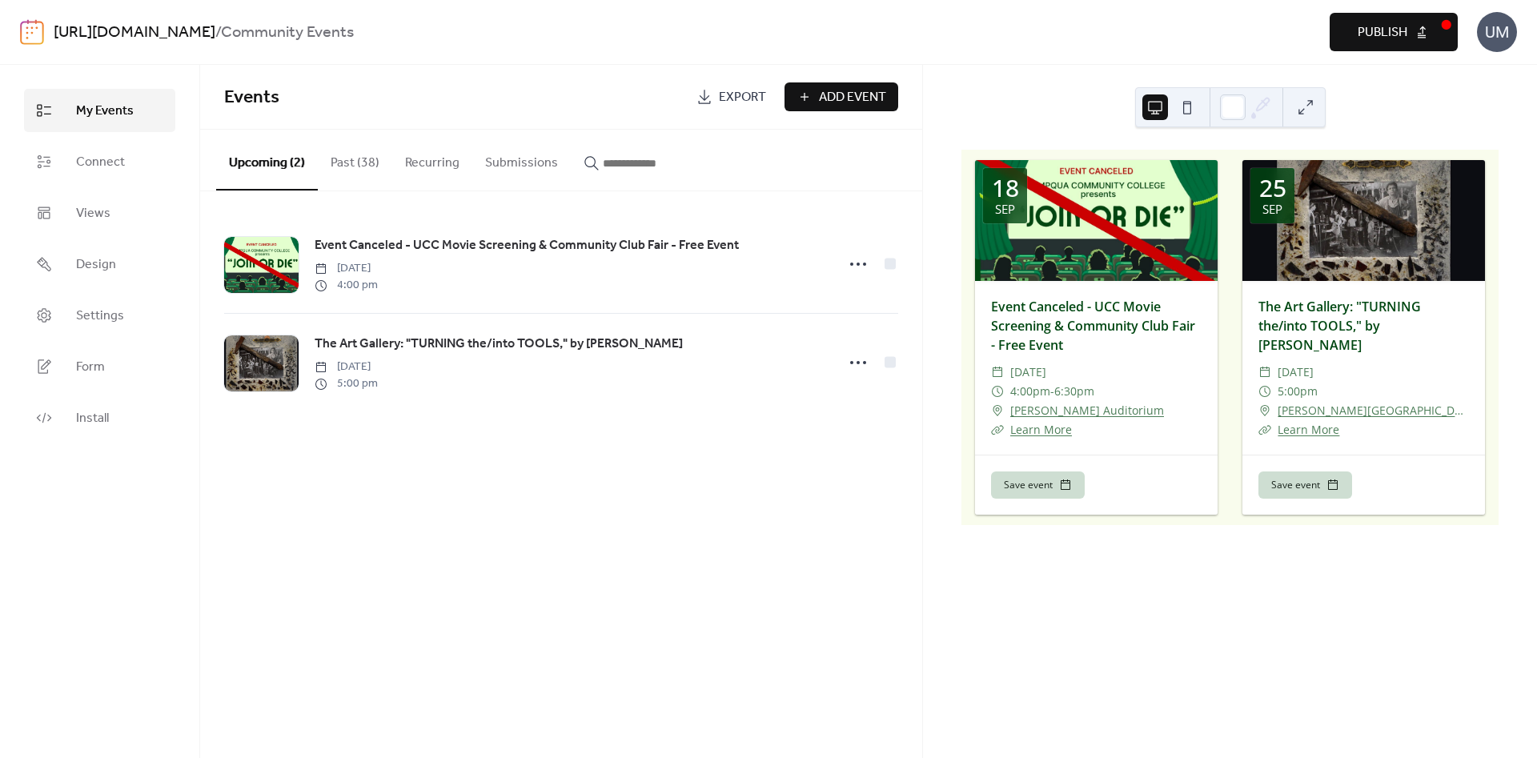
click at [1388, 35] on span "Publish" at bounding box center [1382, 32] width 50 height 19
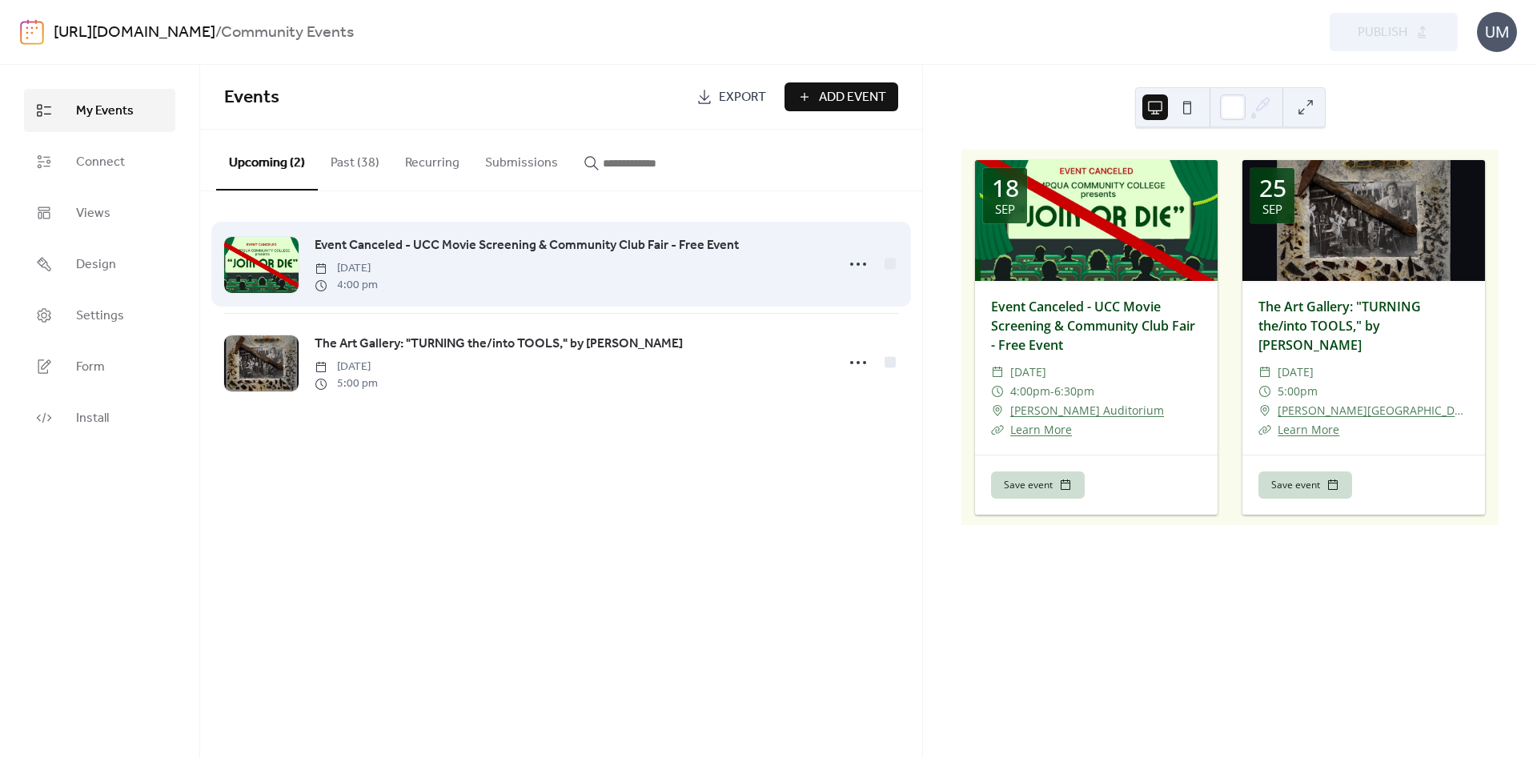
click at [487, 254] on span "Event Canceled - UCC Movie Screening & Community Club Fair - Free Event" at bounding box center [527, 245] width 424 height 19
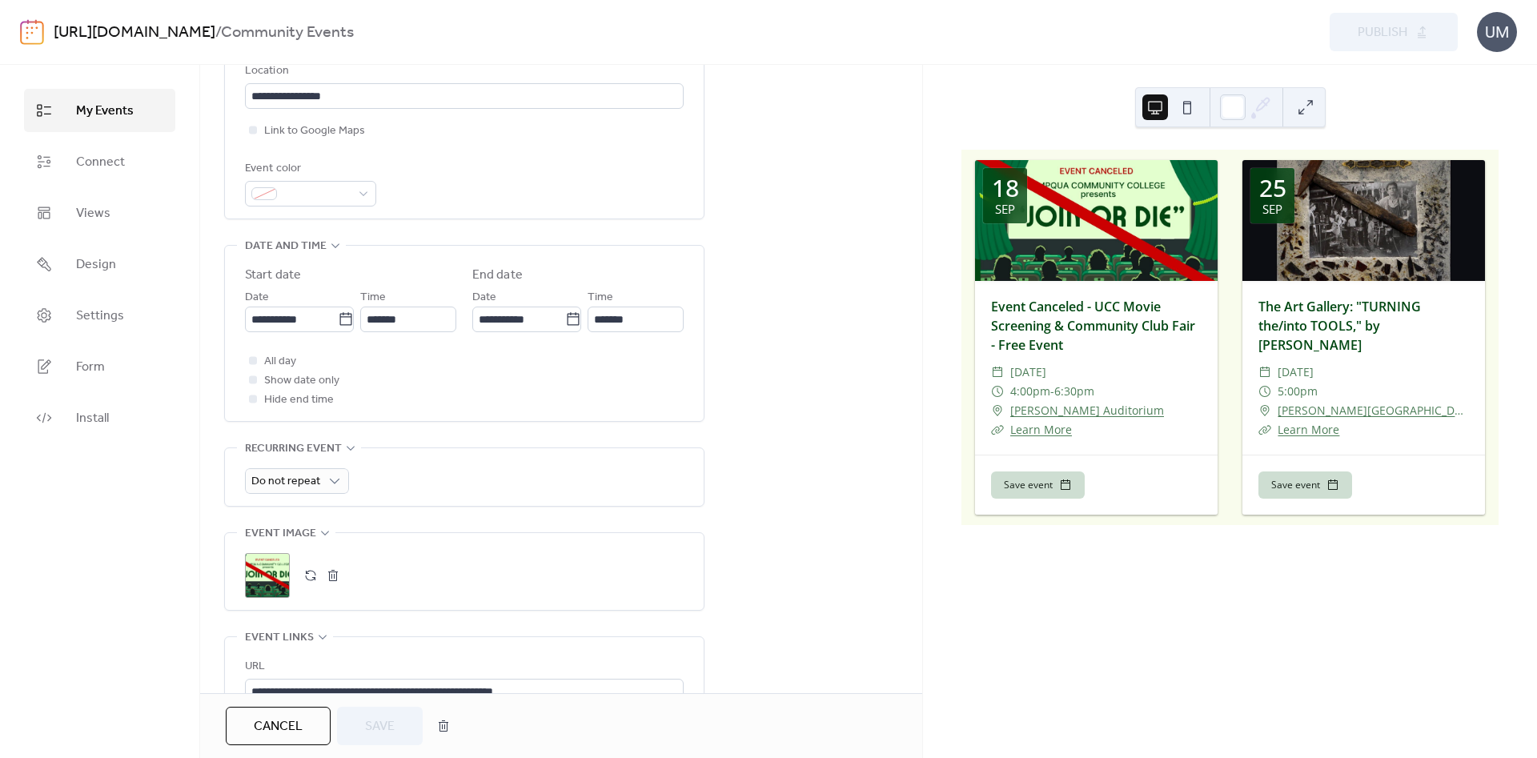
scroll to position [624, 0]
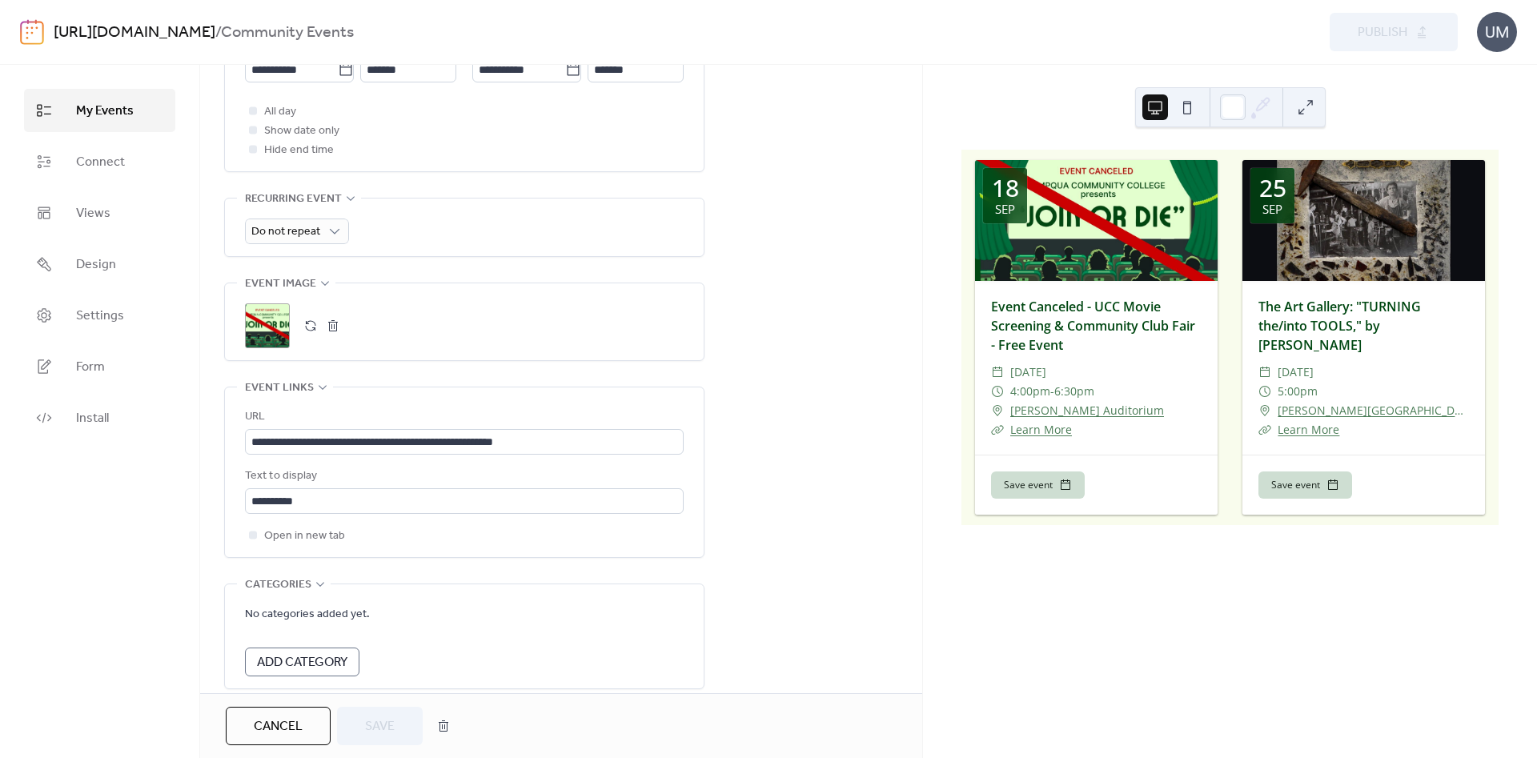
click at [338, 328] on button "button" at bounding box center [333, 326] width 22 height 22
click at [310, 335] on button "button" at bounding box center [310, 326] width 22 height 22
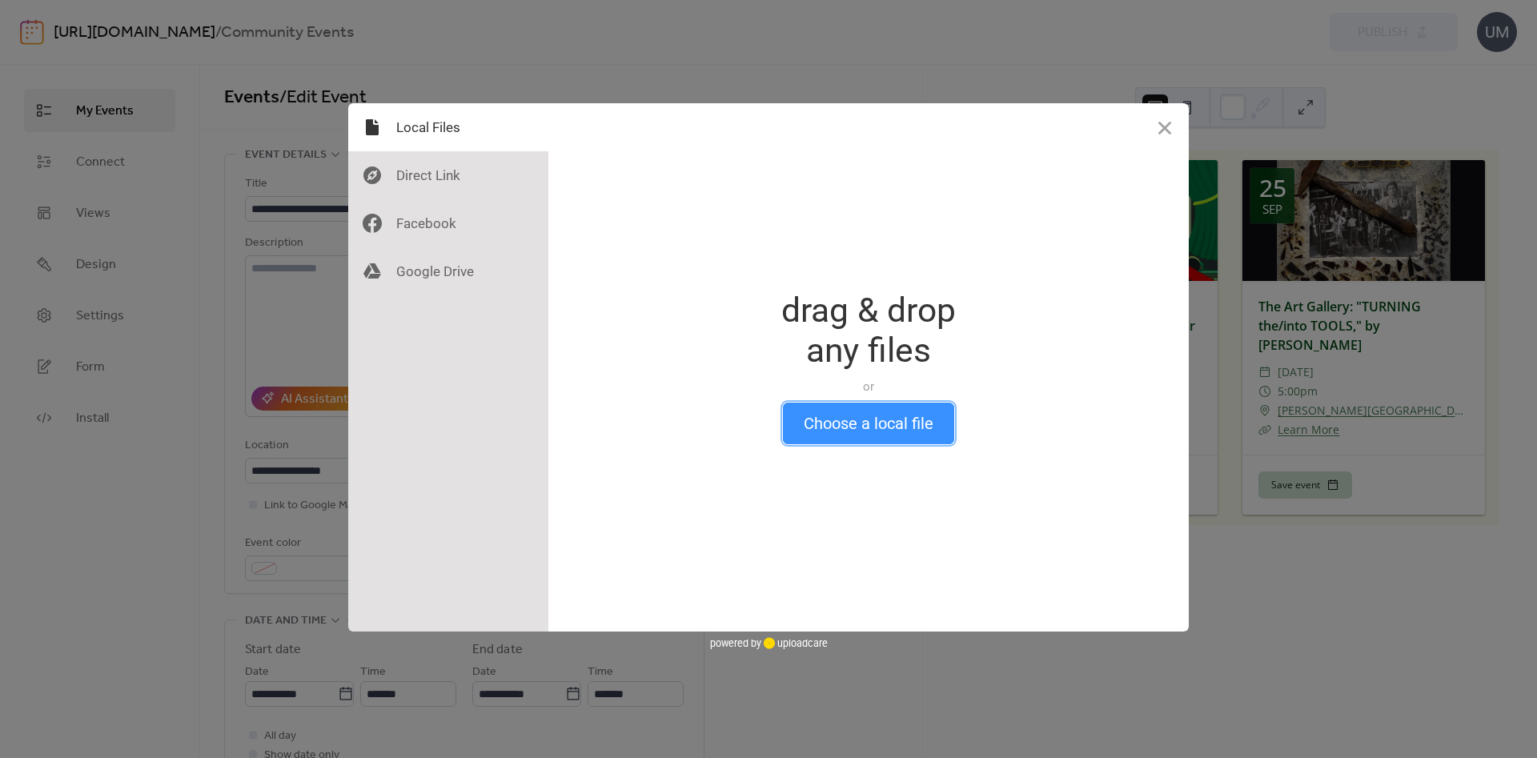
click at [834, 425] on button "Choose a local file" at bounding box center [868, 424] width 171 height 42
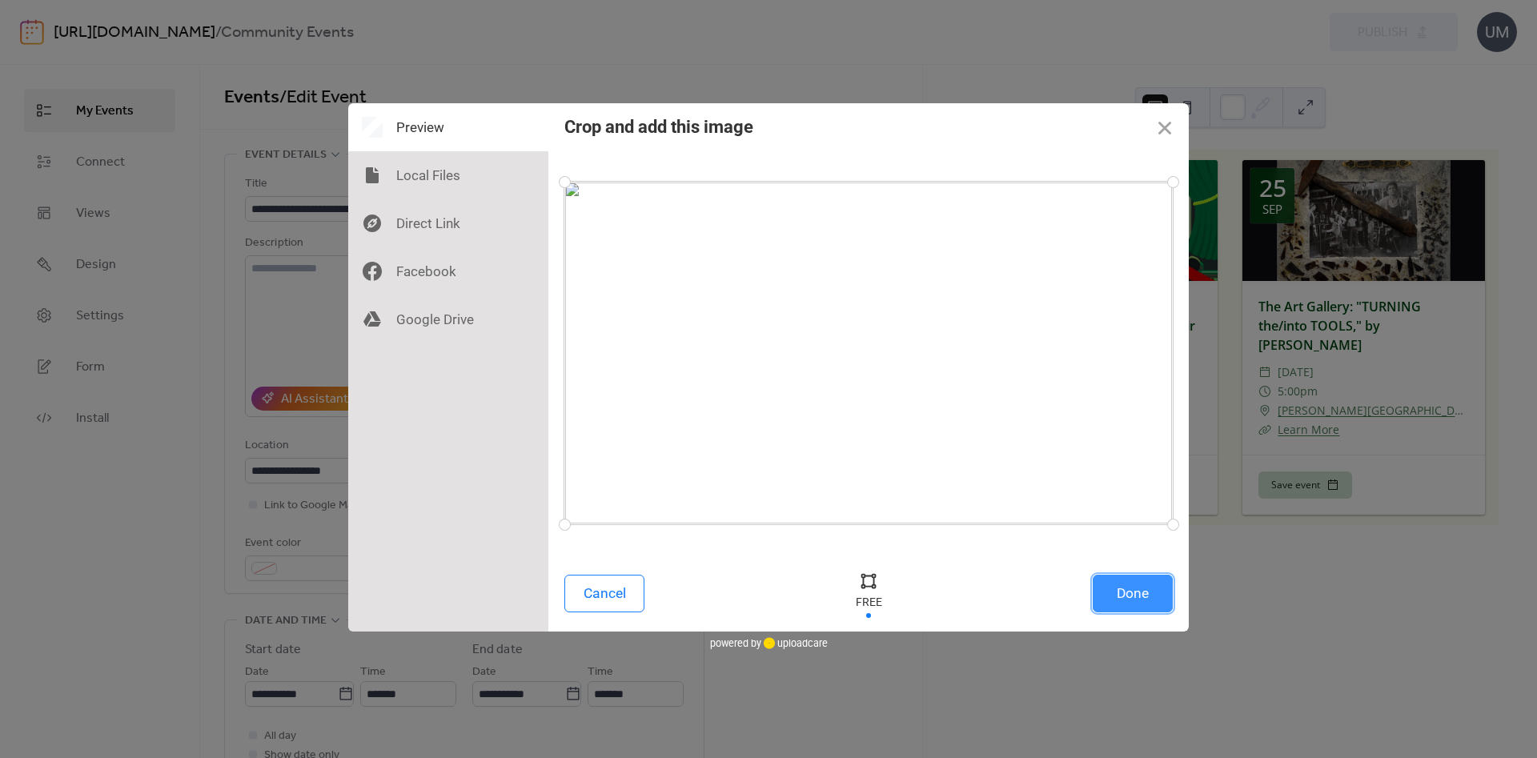
click at [1119, 592] on button "Done" at bounding box center [1132, 594] width 80 height 38
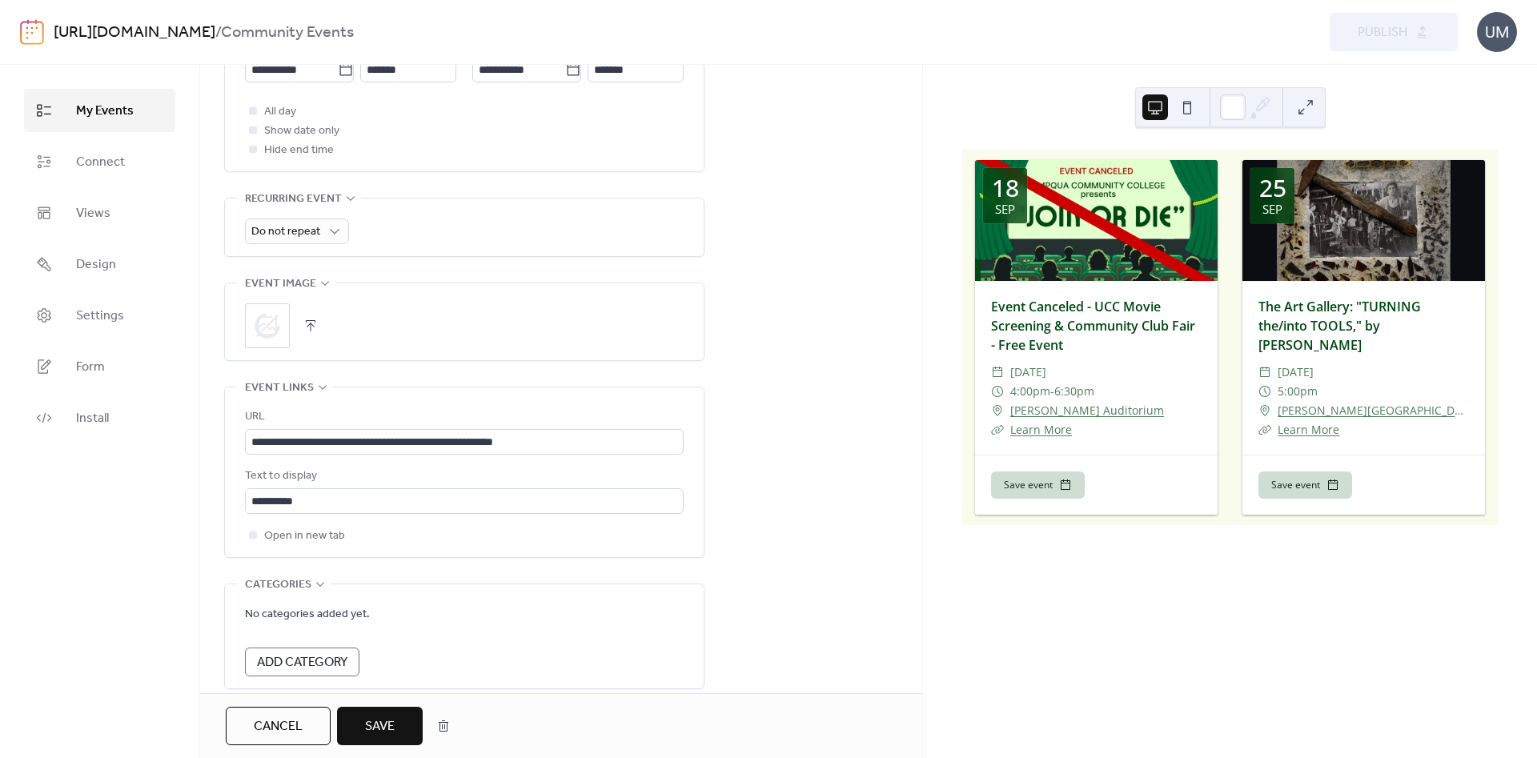
scroll to position [580, 0]
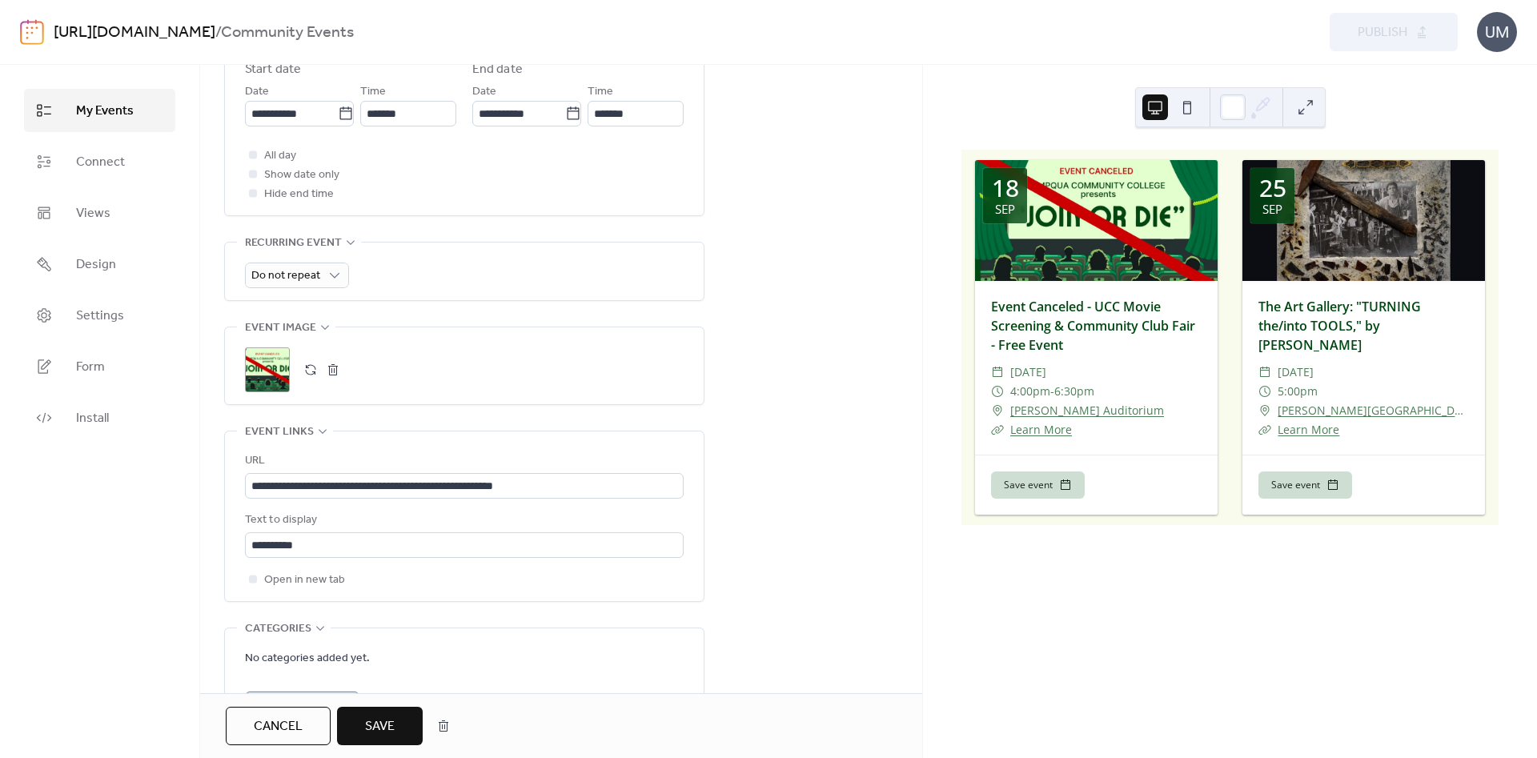
click at [383, 721] on span "Save" at bounding box center [380, 726] width 30 height 19
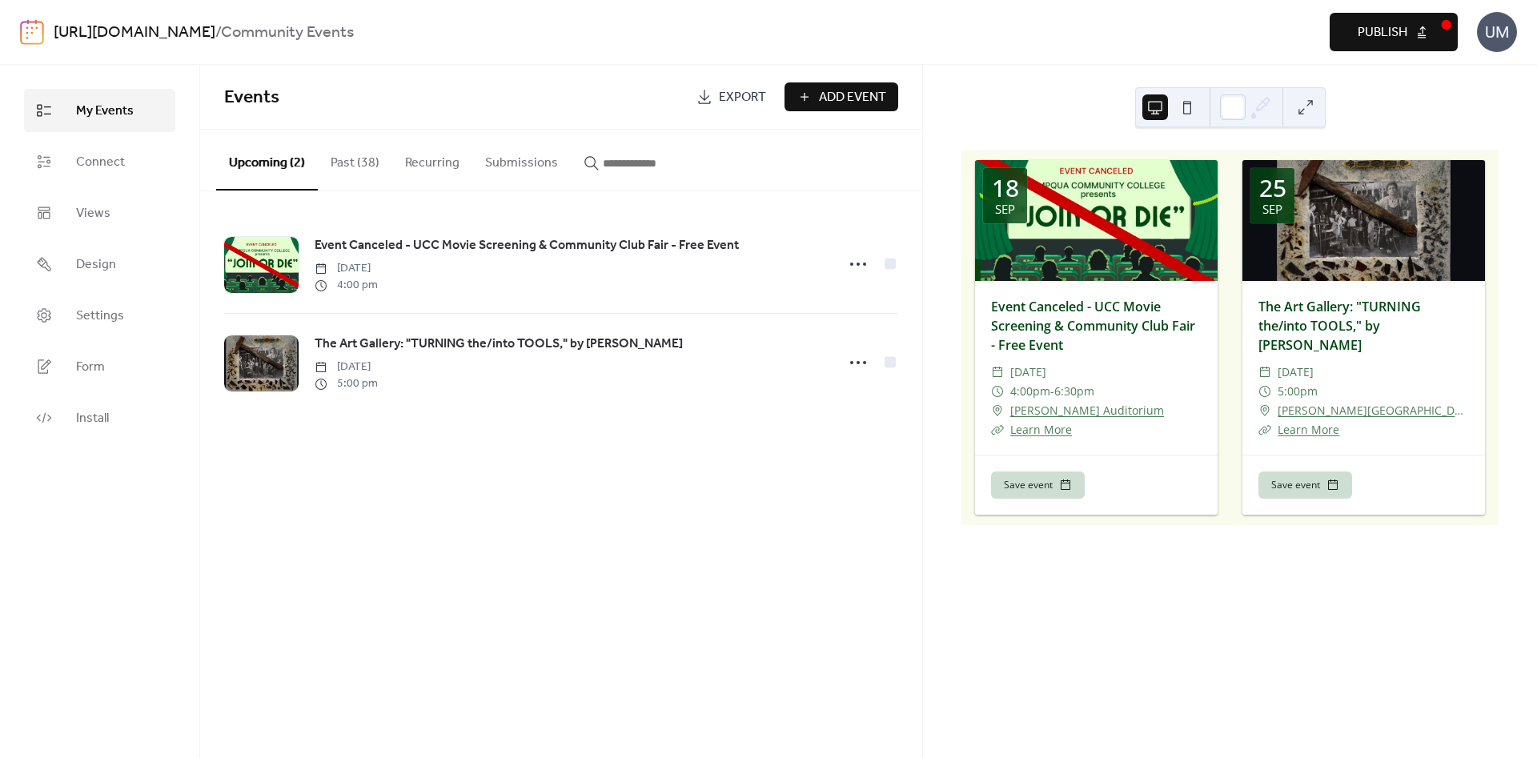
click at [1399, 28] on span "Publish" at bounding box center [1382, 32] width 50 height 19
